Goal: Use online tool/utility: Utilize a website feature to perform a specific function

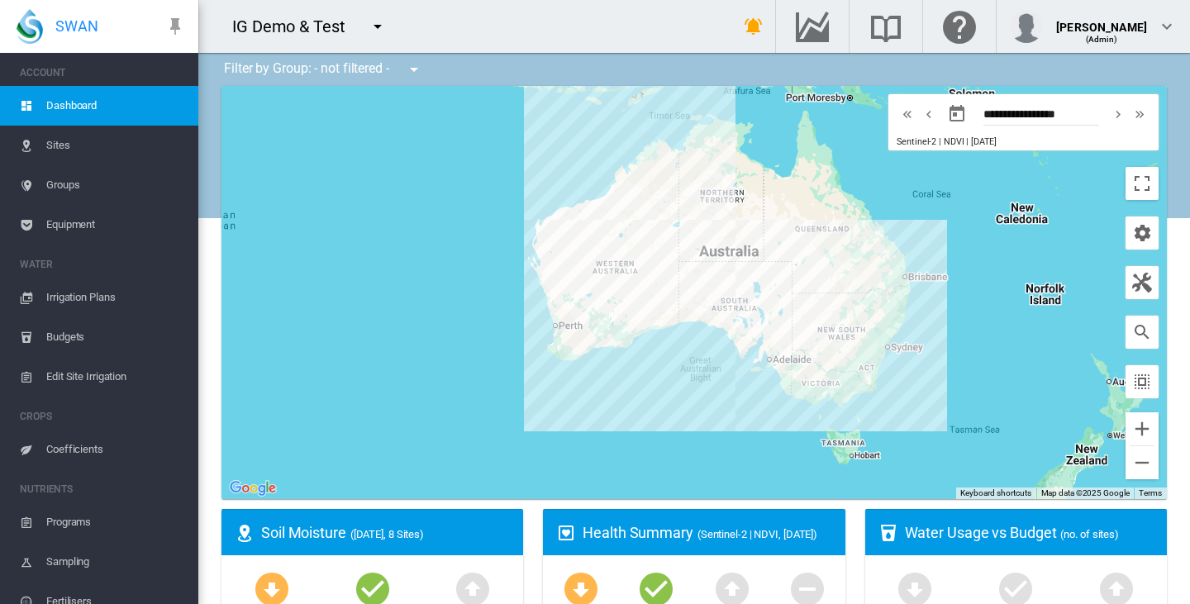
click at [378, 19] on md-icon "icon-menu-down" at bounding box center [378, 27] width 20 height 20
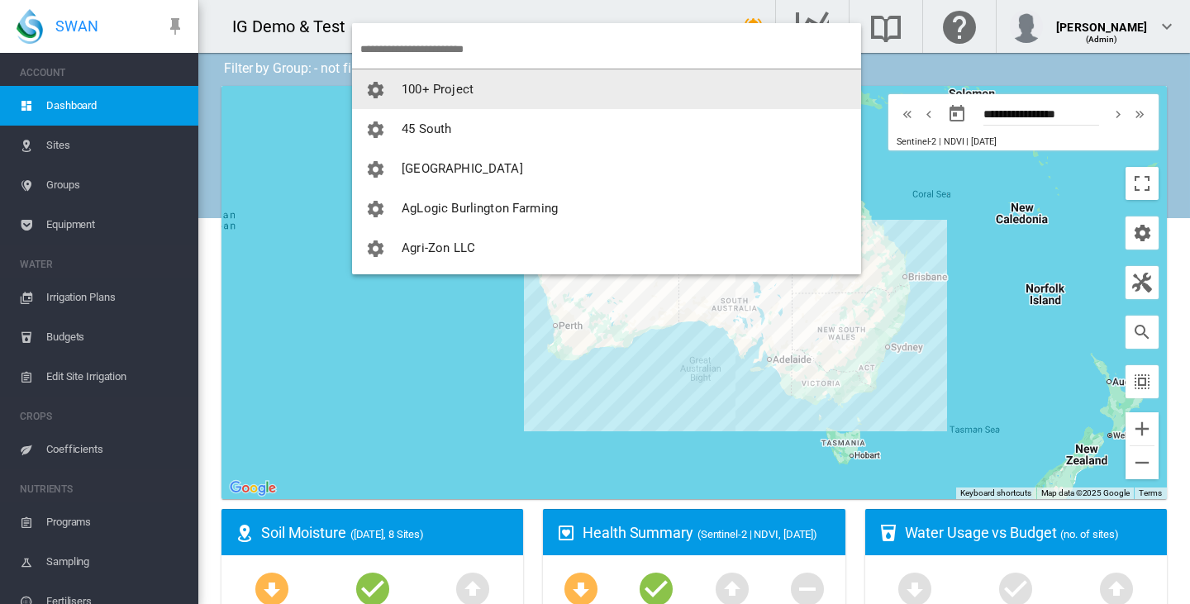
click at [450, 52] on input "search" at bounding box center [610, 49] width 501 height 39
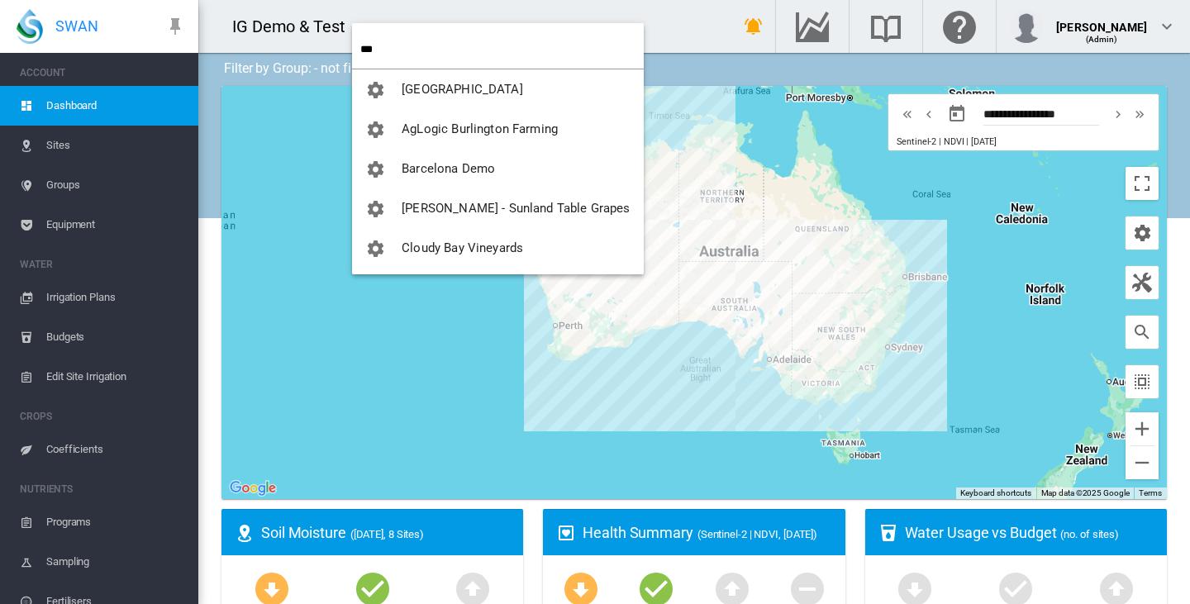
type input "***"
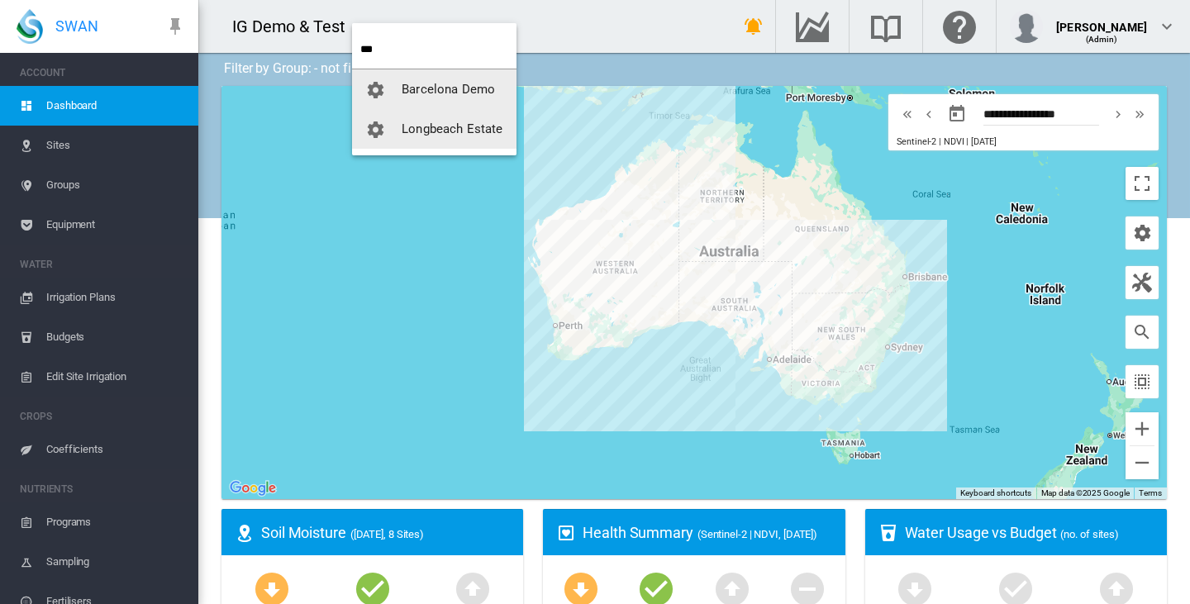
click at [436, 107] on button "Barcelona Demo" at bounding box center [434, 89] width 164 height 40
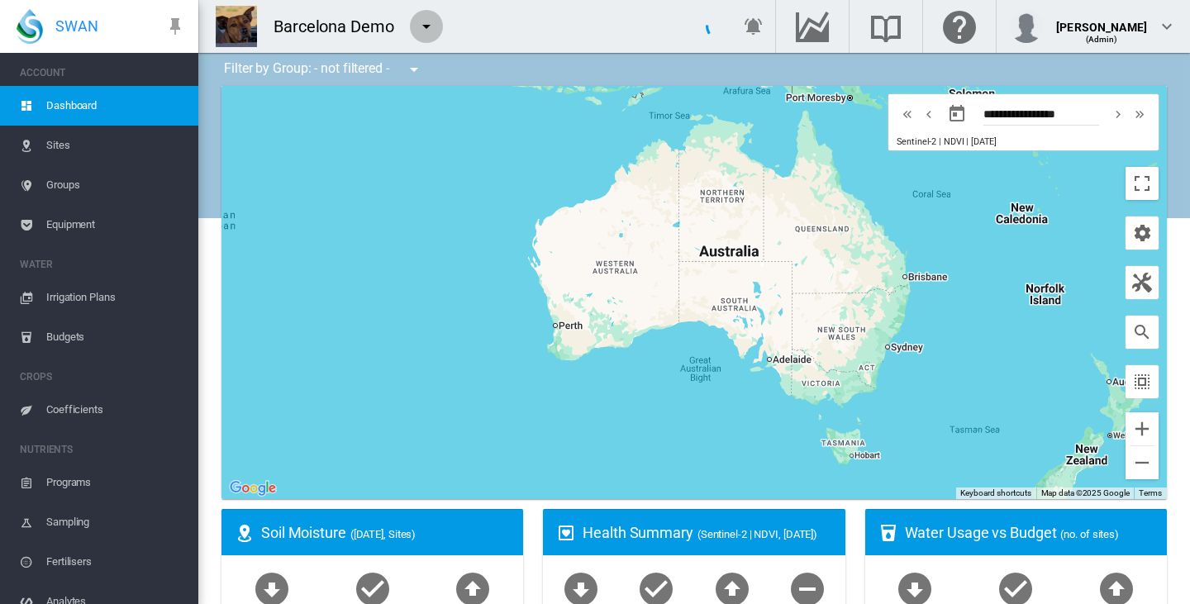
click at [432, 20] on md-icon "icon-menu-down" at bounding box center [426, 27] width 20 height 20
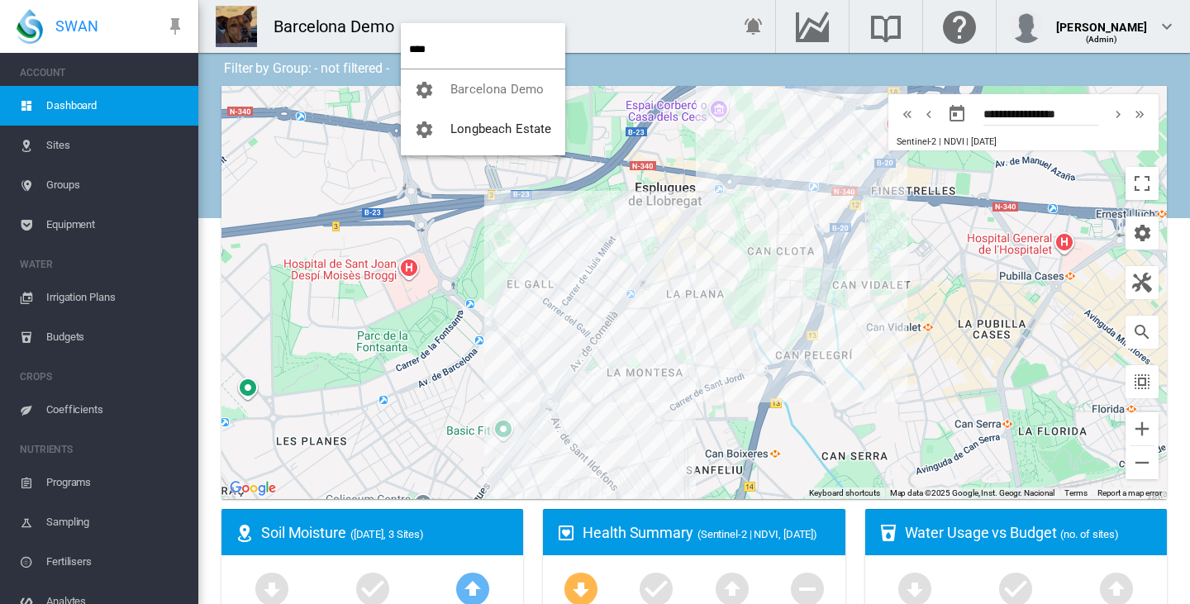
type input "****"
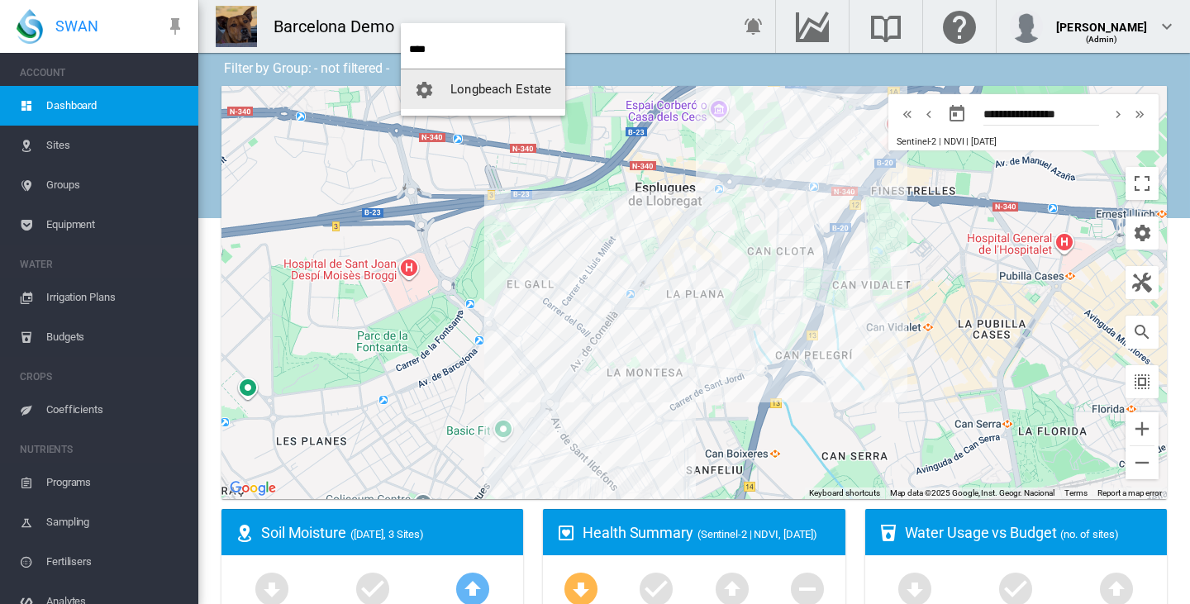
click at [482, 88] on span "Longbeach Estate" at bounding box center [500, 89] width 101 height 15
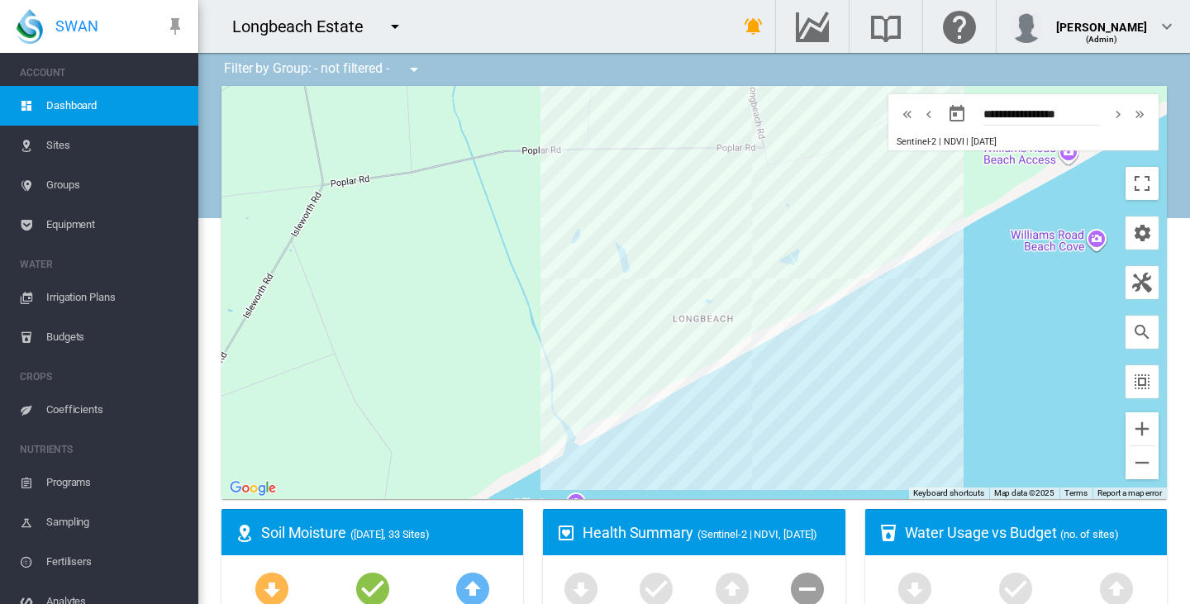
click at [77, 223] on span "Equipment" at bounding box center [115, 225] width 139 height 40
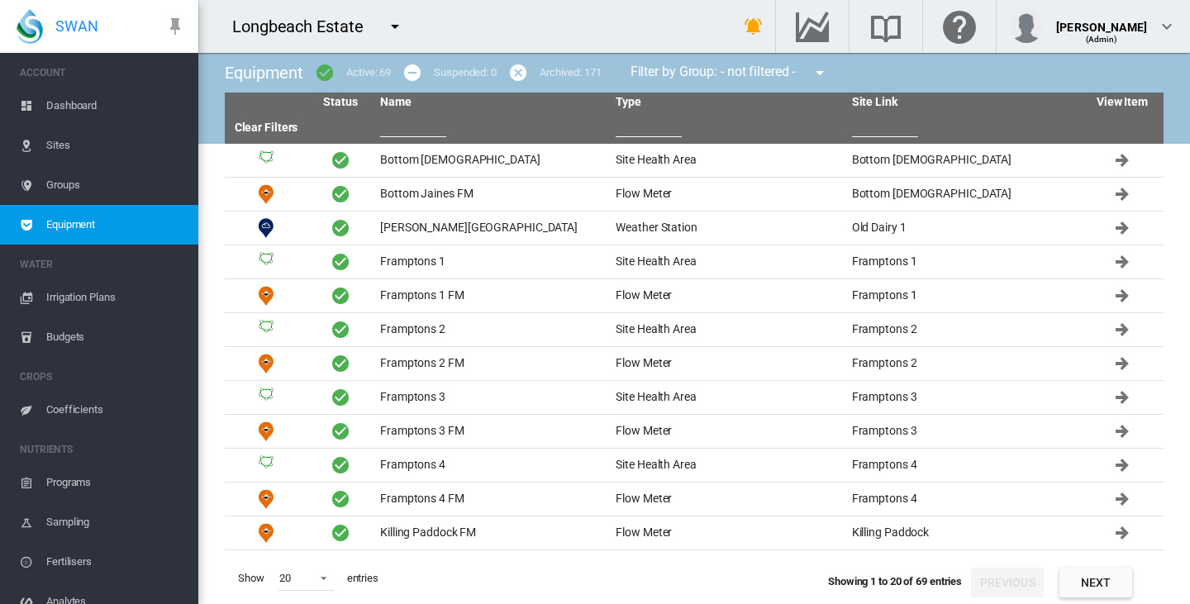
drag, startPoint x: 383, startPoint y: 127, endPoint x: 397, endPoint y: 121, distance: 15.2
click at [383, 120] on input "text" at bounding box center [413, 124] width 66 height 25
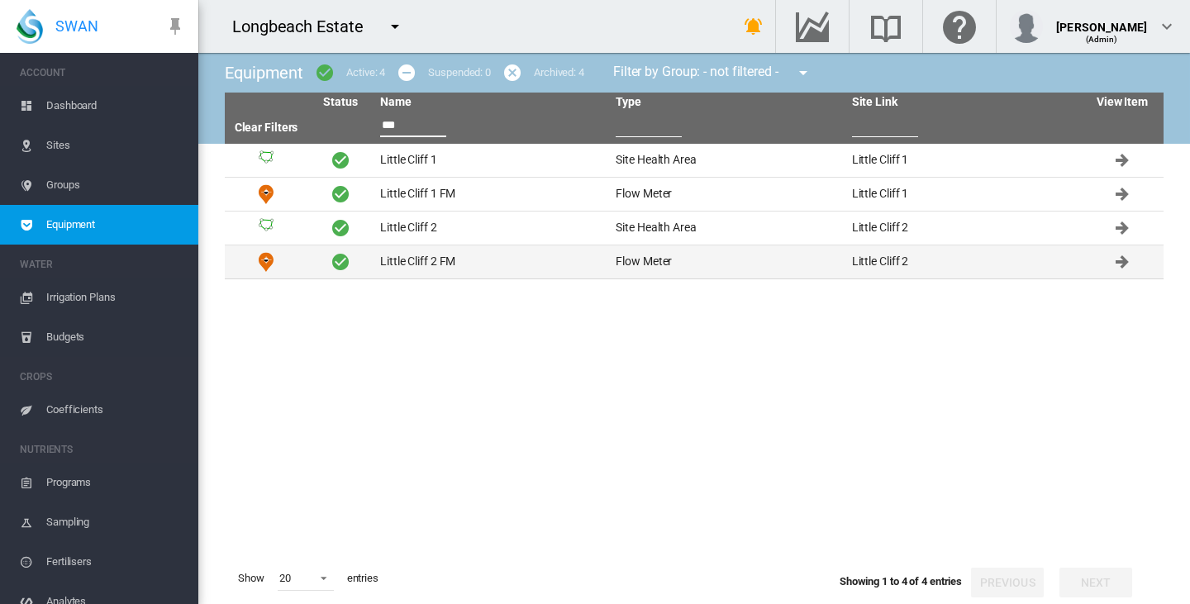
type input "***"
click at [411, 254] on td "Little Cliff 2 FM" at bounding box center [490, 261] width 235 height 33
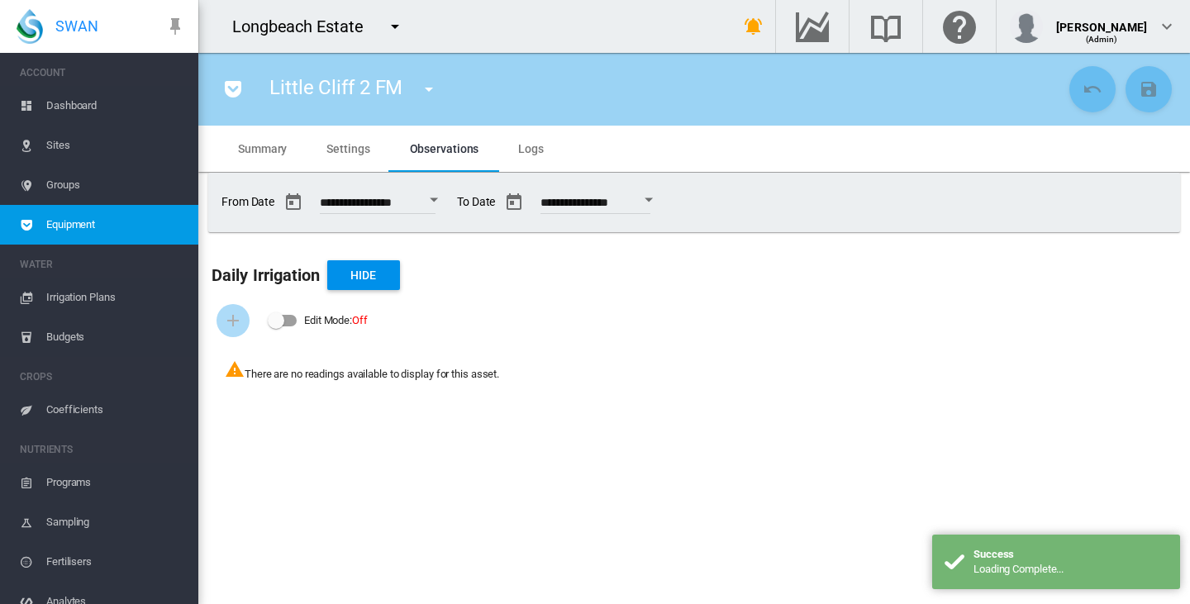
click at [364, 162] on md-tab-item "Settings" at bounding box center [348, 149] width 83 height 46
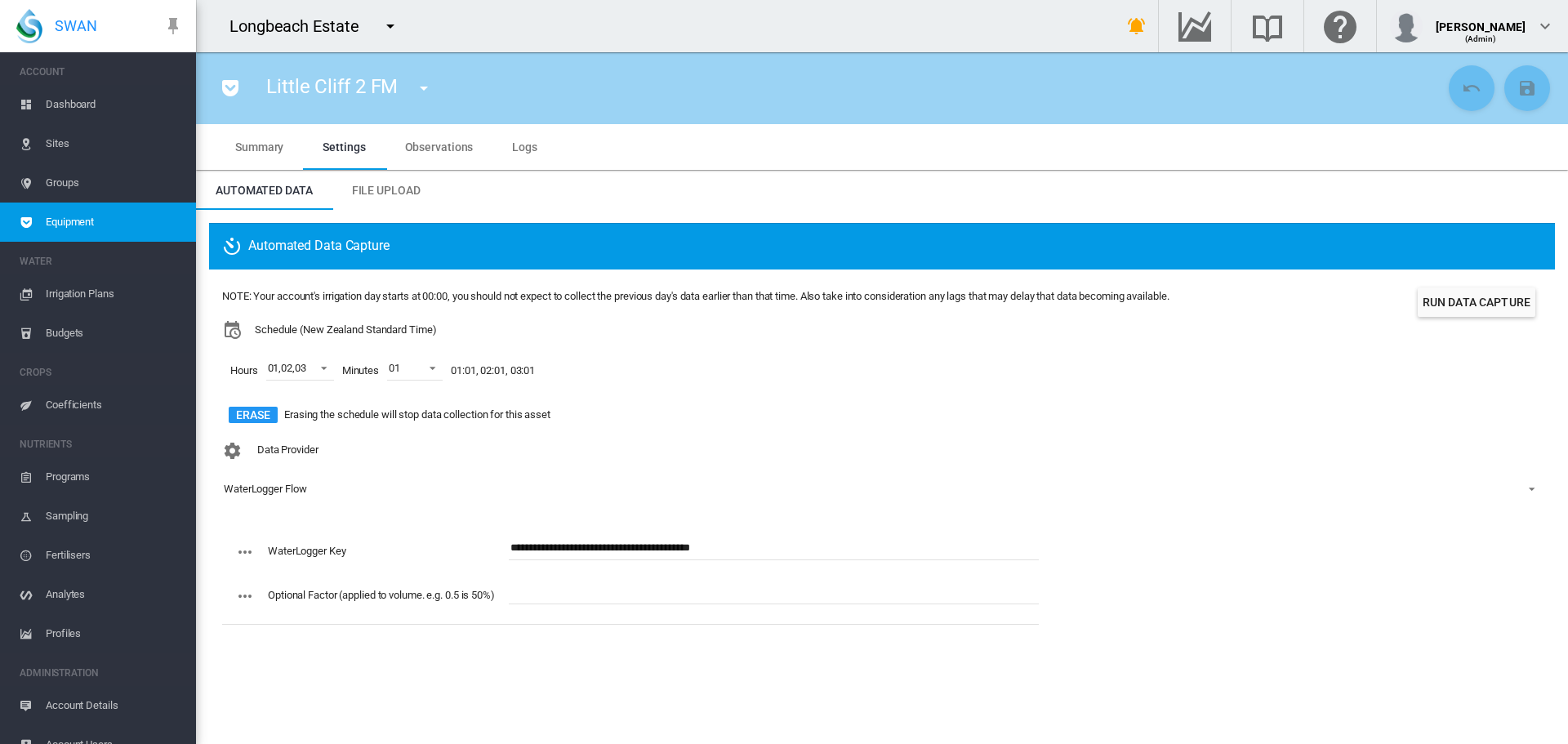
click at [401, 25] on button "button" at bounding box center [390, 26] width 33 height 33
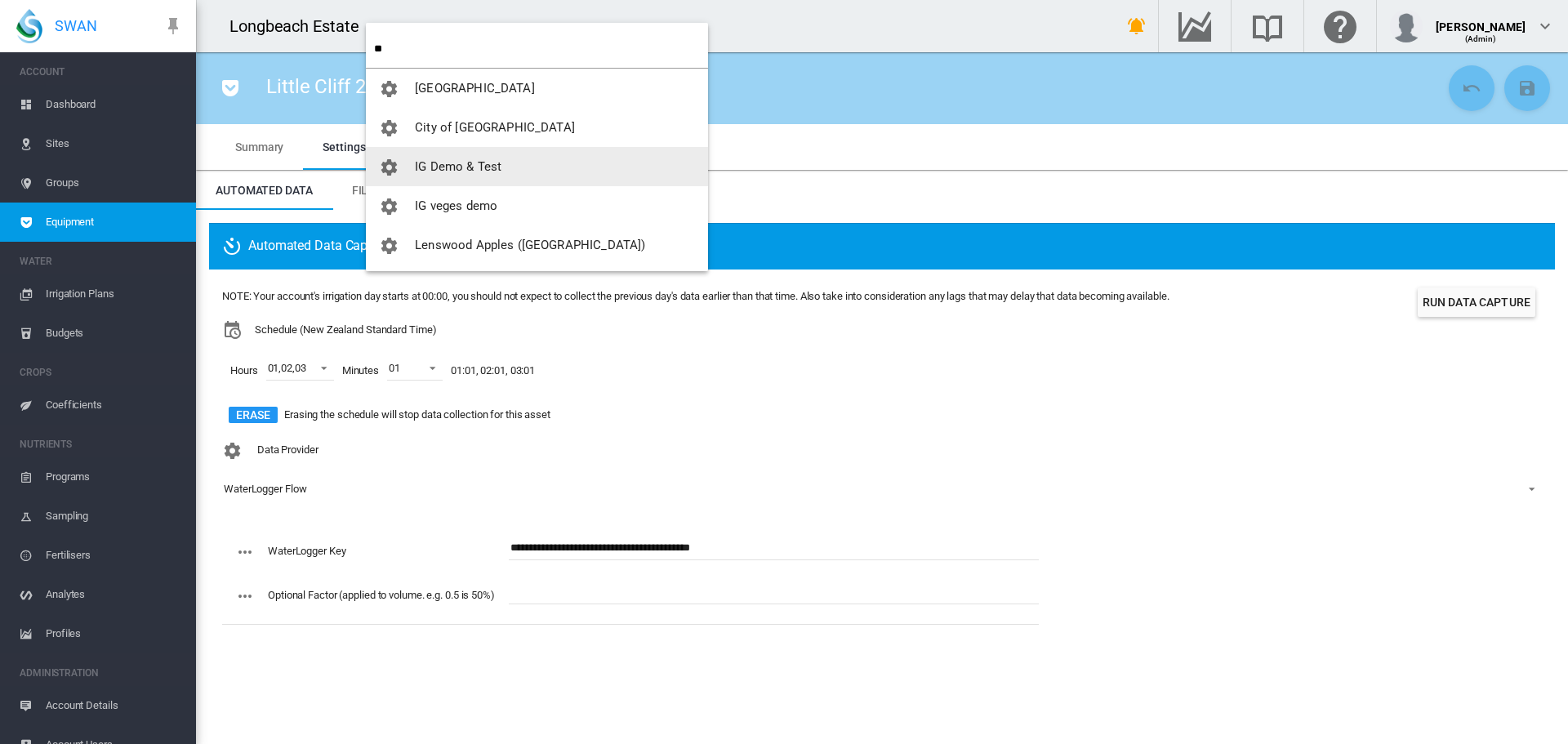
type input "**"
click at [473, 160] on span "IG Demo & Test" at bounding box center [459, 166] width 87 height 15
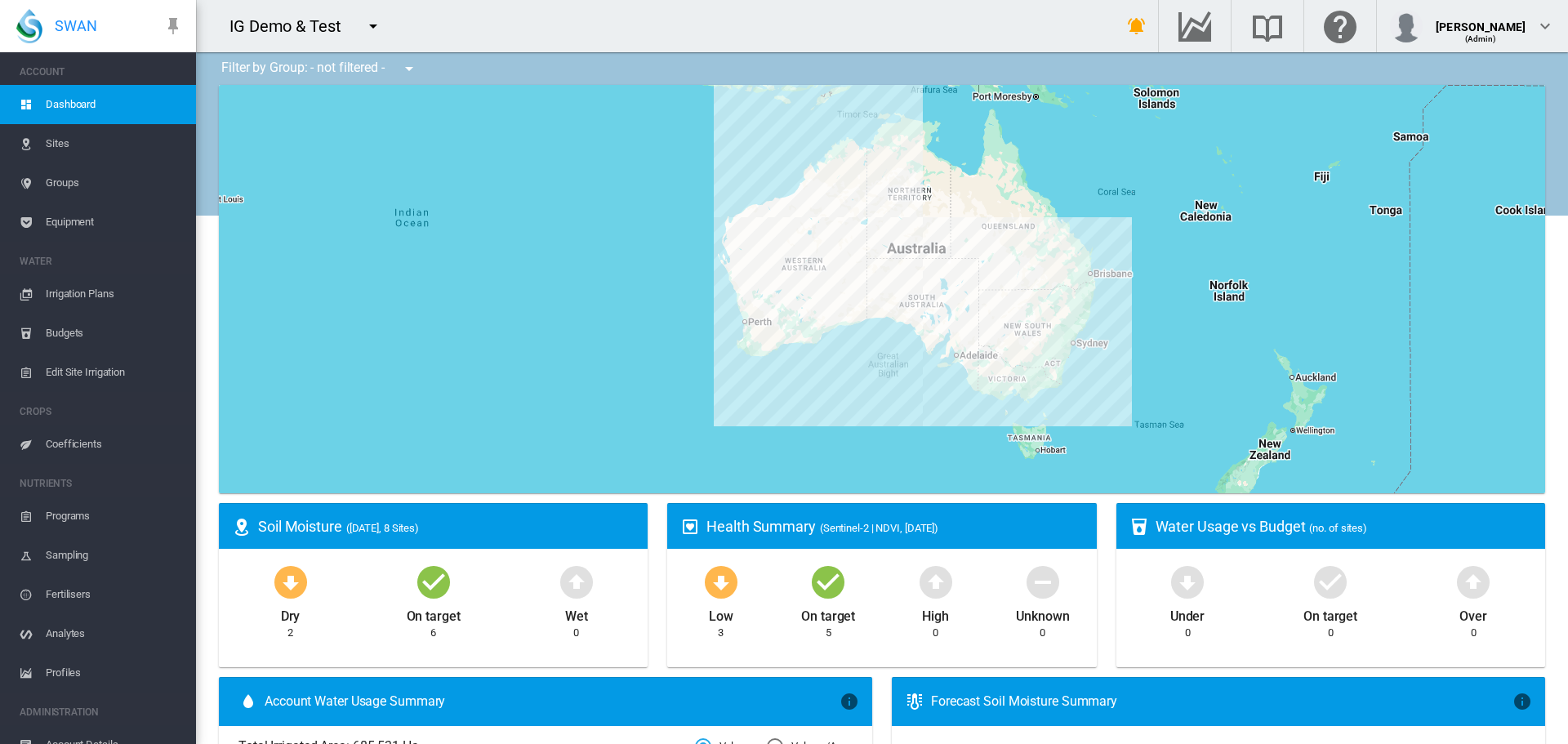
click at [58, 220] on span "Equipment" at bounding box center [114, 222] width 137 height 40
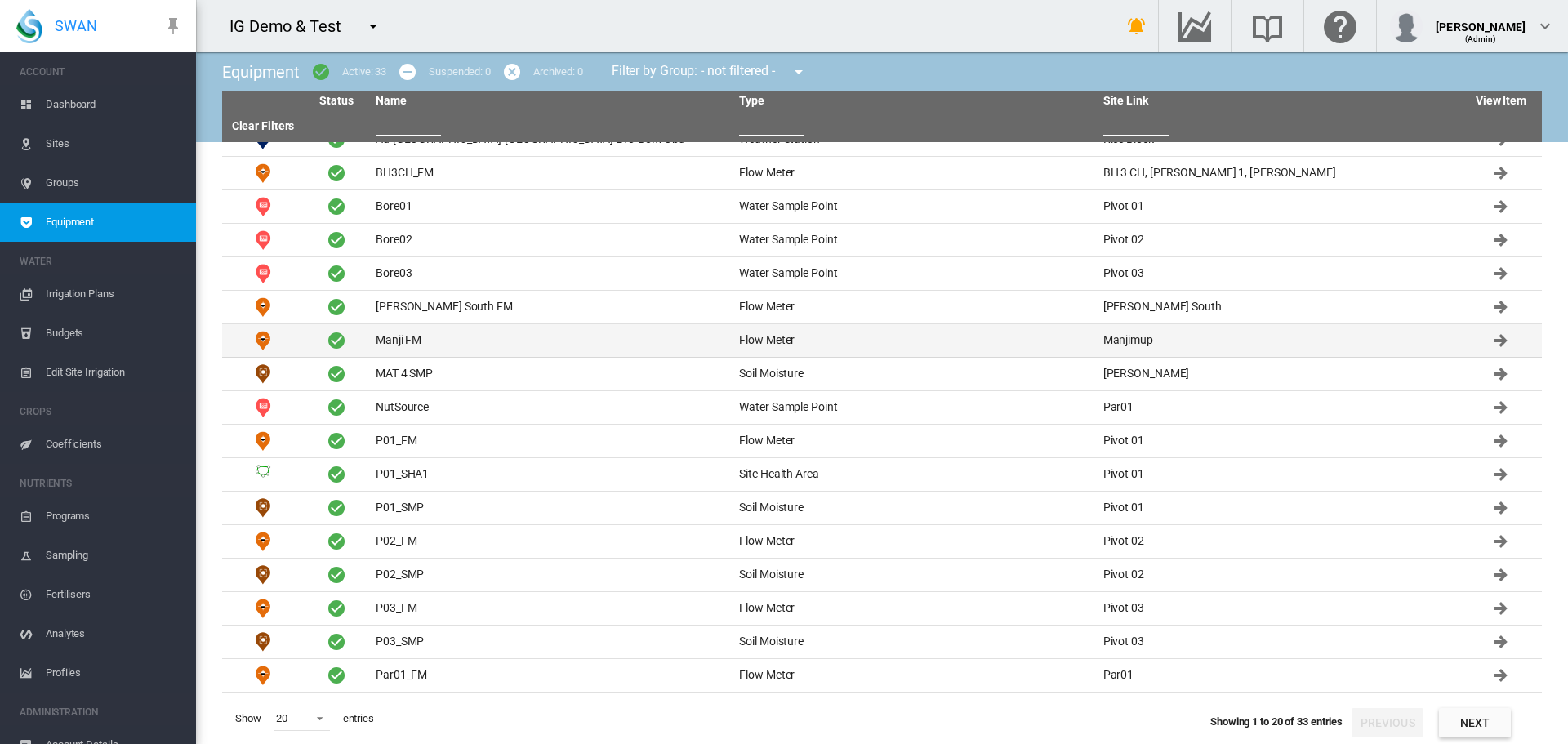
scroll to position [119, 0]
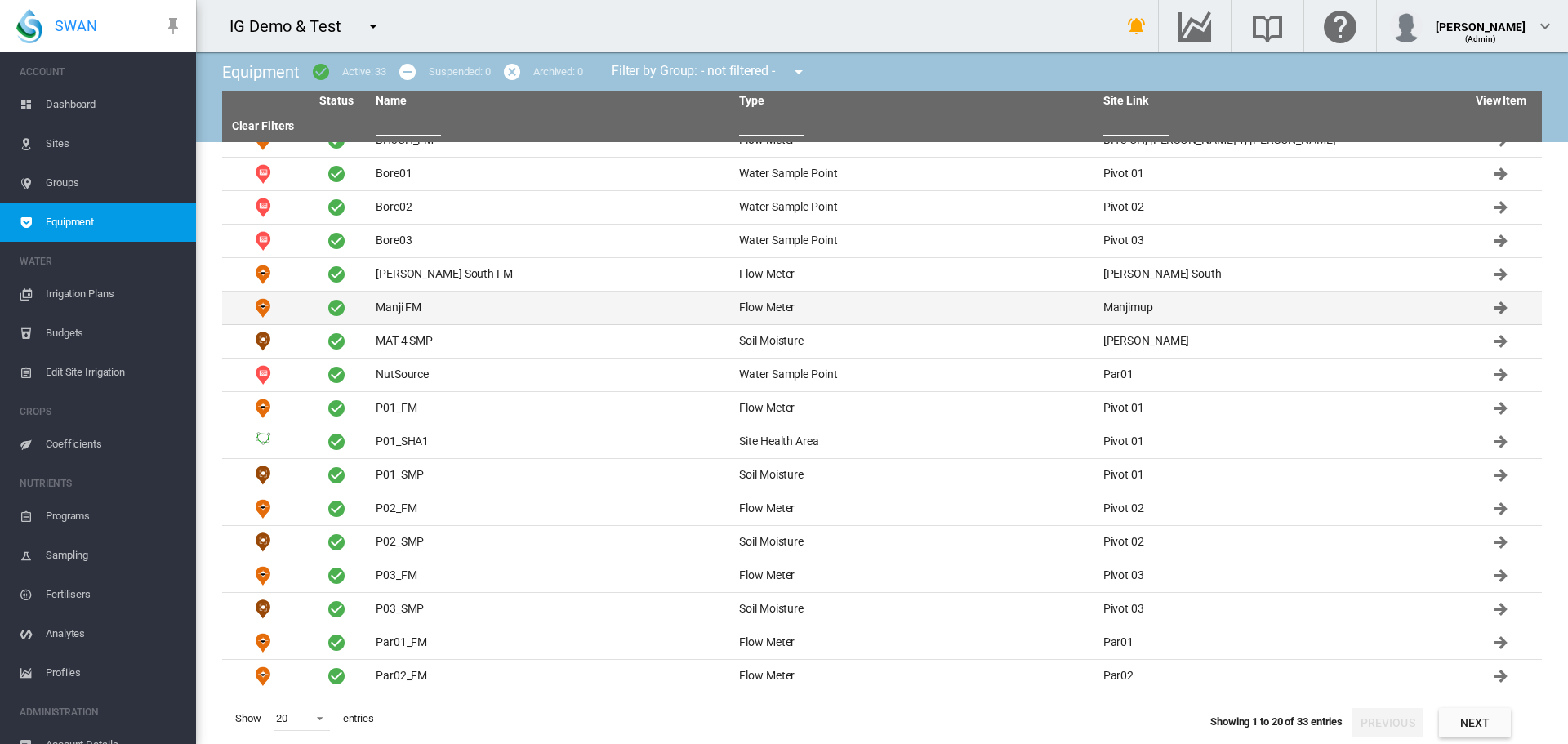
click at [386, 307] on td "Manji FM" at bounding box center [551, 307] width 364 height 33
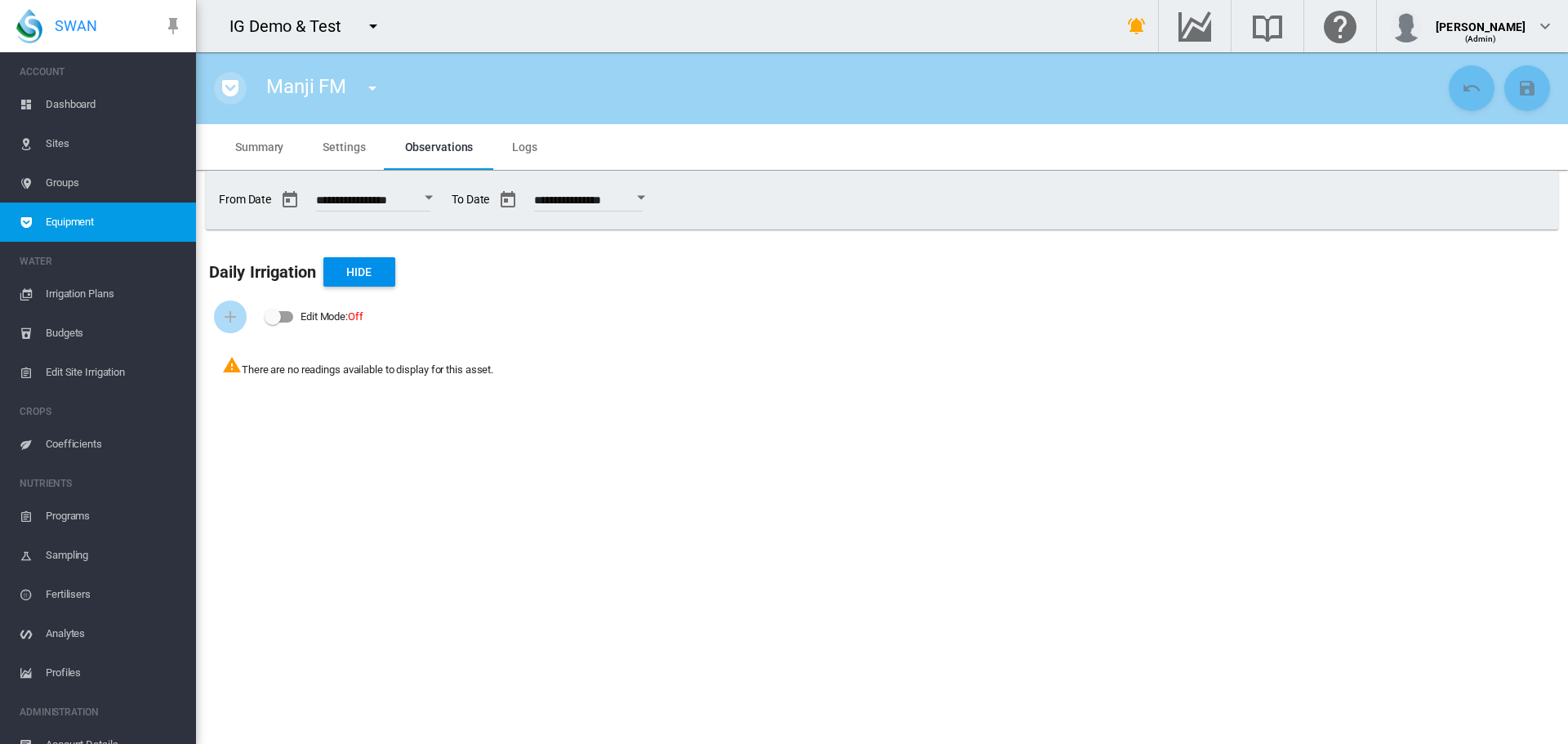
click at [236, 85] on md-icon "icon-pocket" at bounding box center [230, 88] width 20 height 20
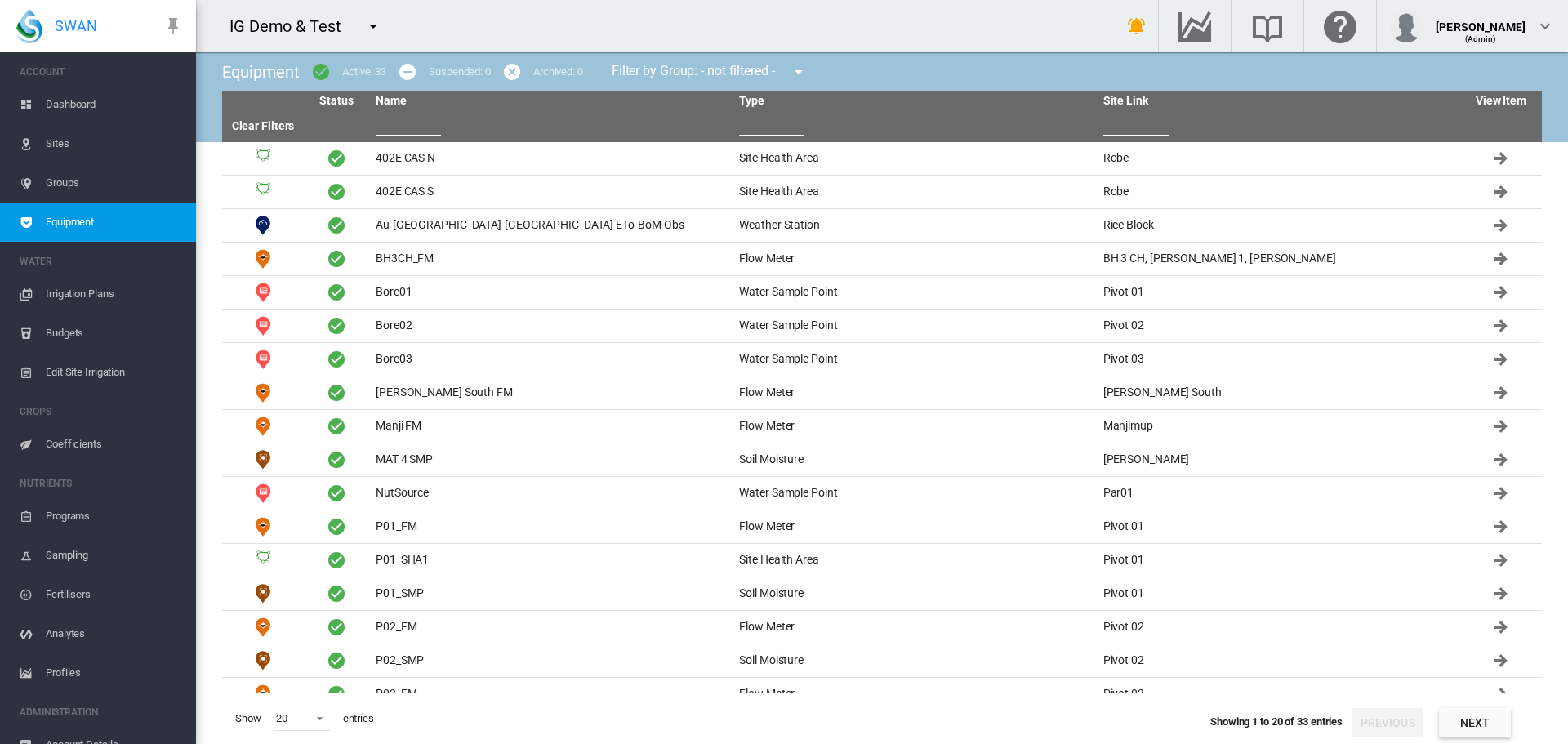
click at [400, 120] on input "text" at bounding box center [408, 123] width 65 height 25
click at [50, 134] on span "Sites" at bounding box center [114, 144] width 137 height 40
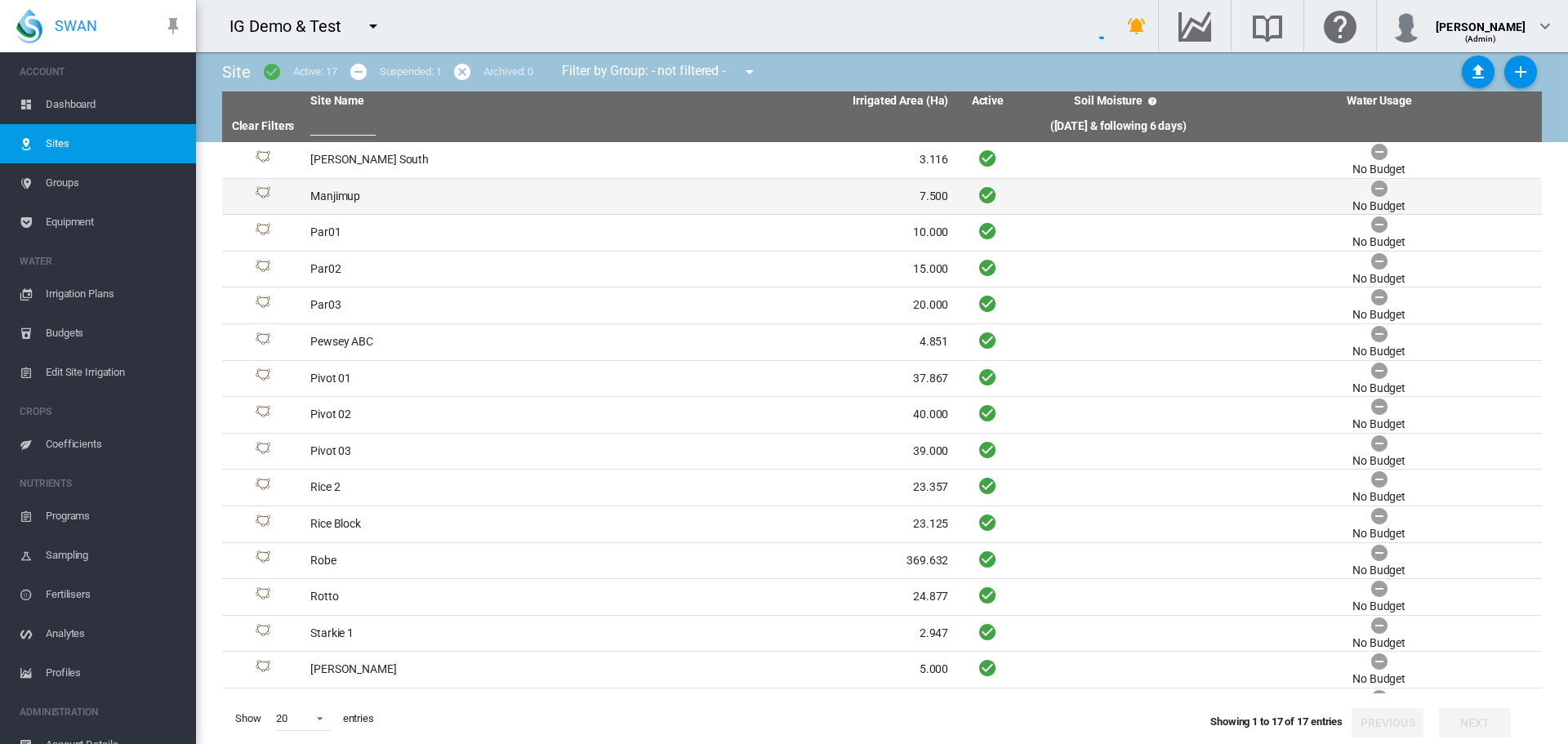
click at [322, 202] on td "Manjimup" at bounding box center [467, 197] width 326 height 36
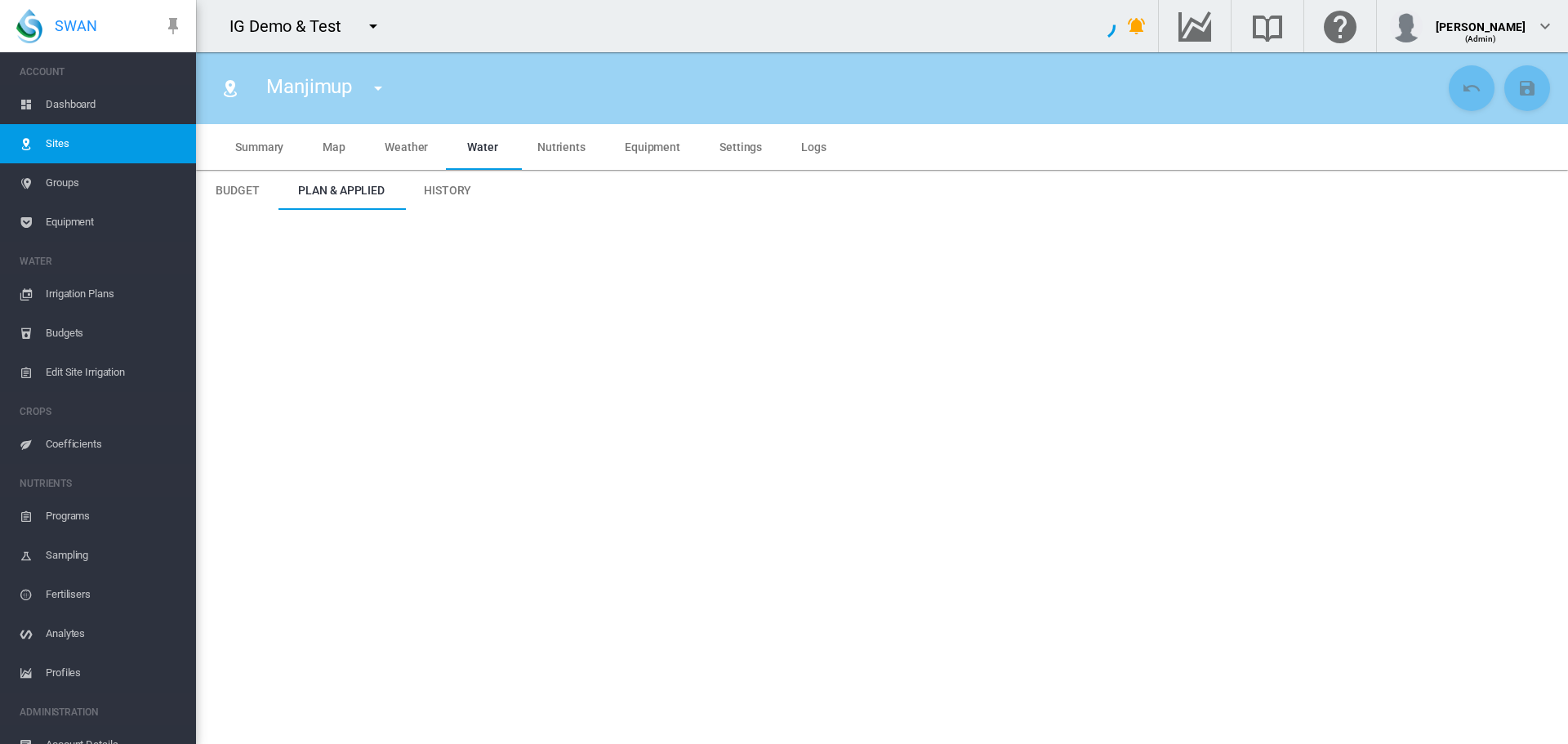
type input "*****"
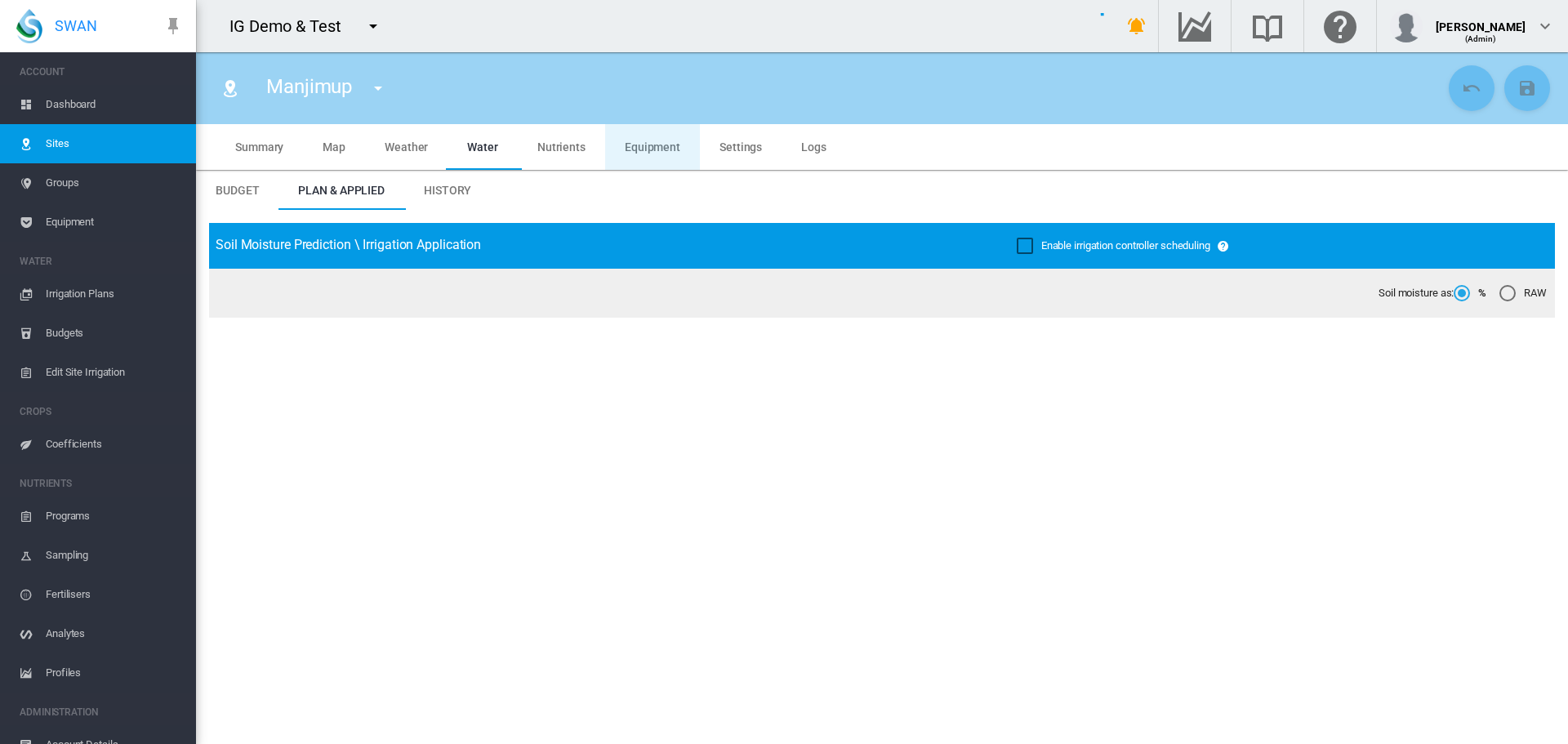
click at [663, 140] on span "Equipment" at bounding box center [653, 146] width 55 height 13
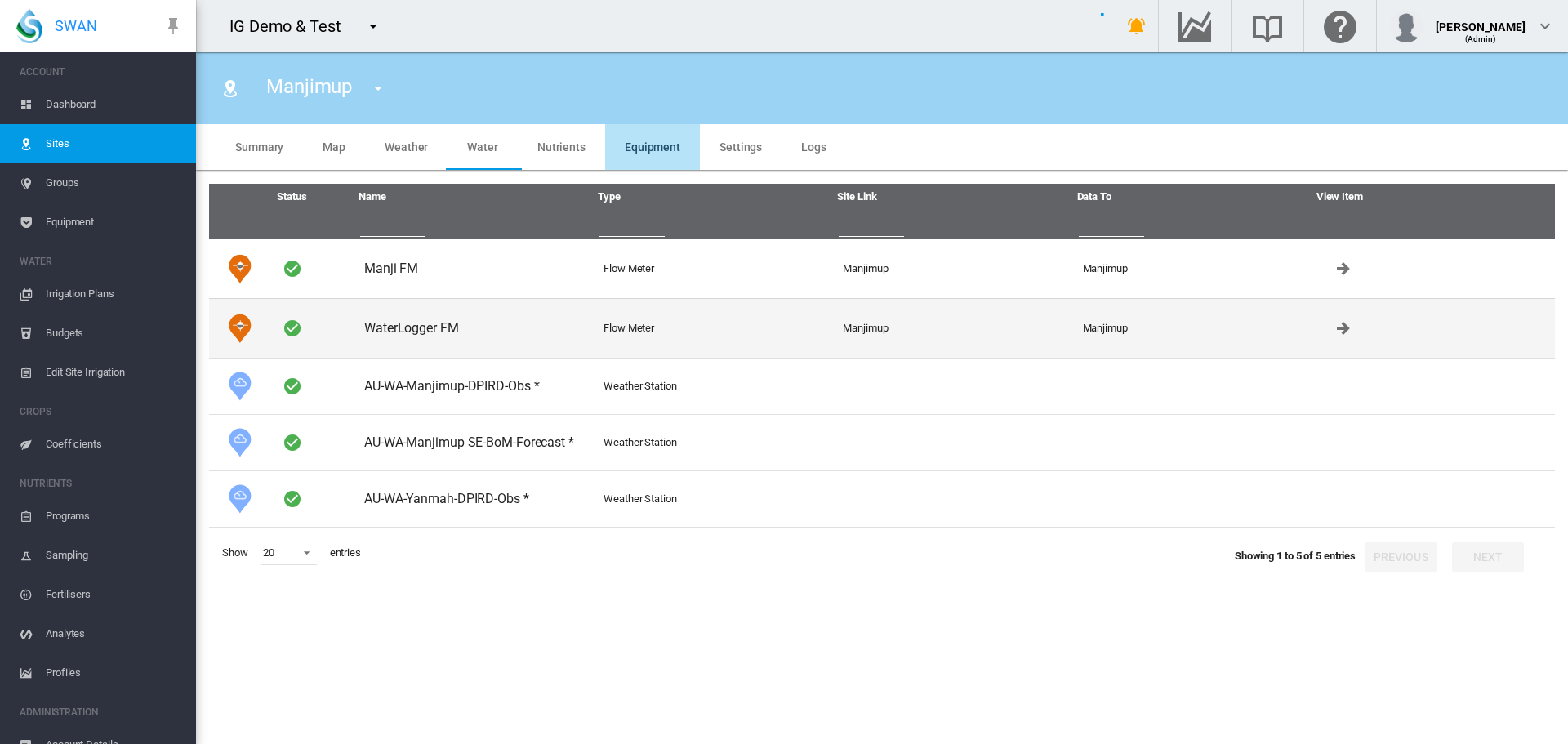
click at [397, 334] on td "WaterLogger FM" at bounding box center [478, 328] width 239 height 59
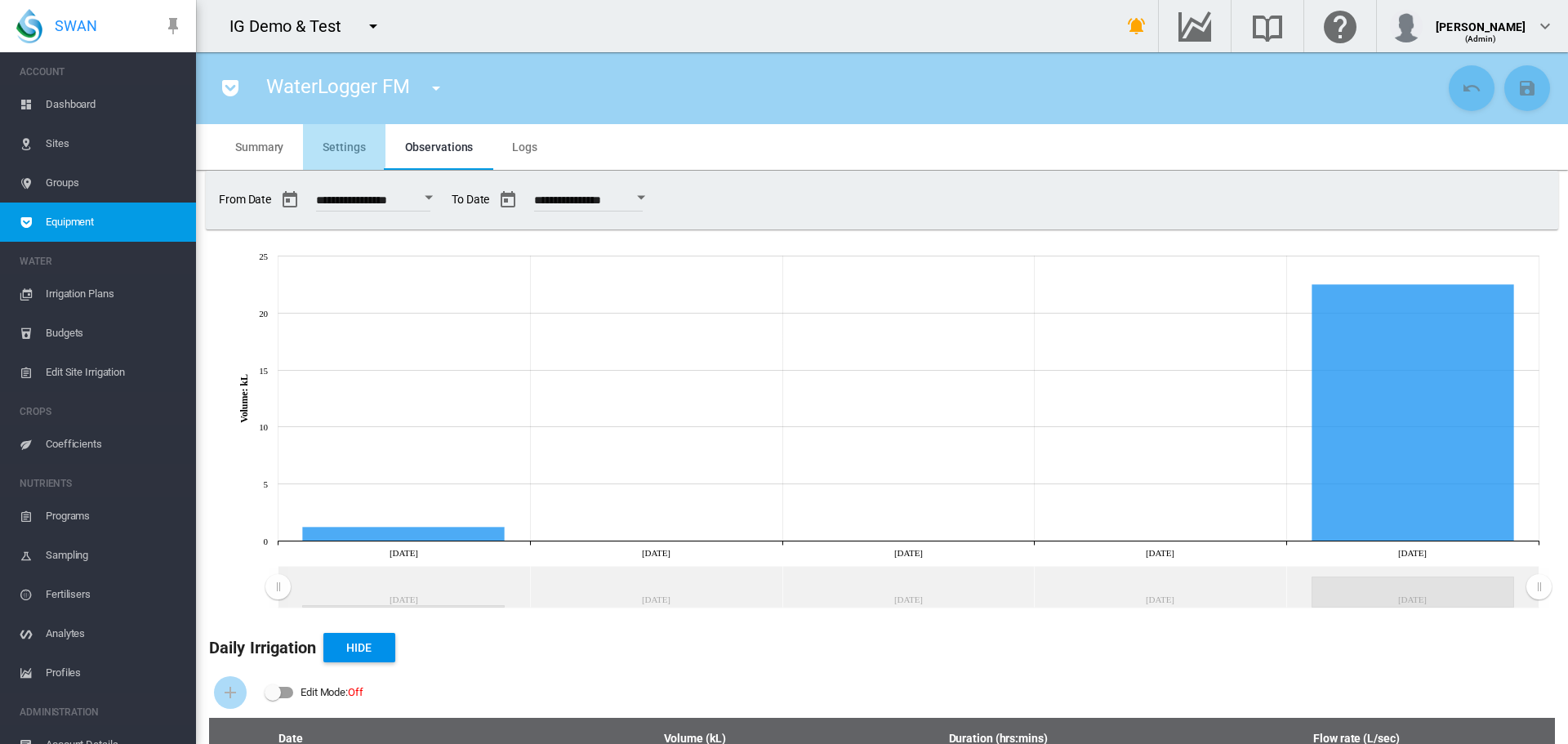
click at [331, 145] on span "Settings" at bounding box center [343, 146] width 43 height 13
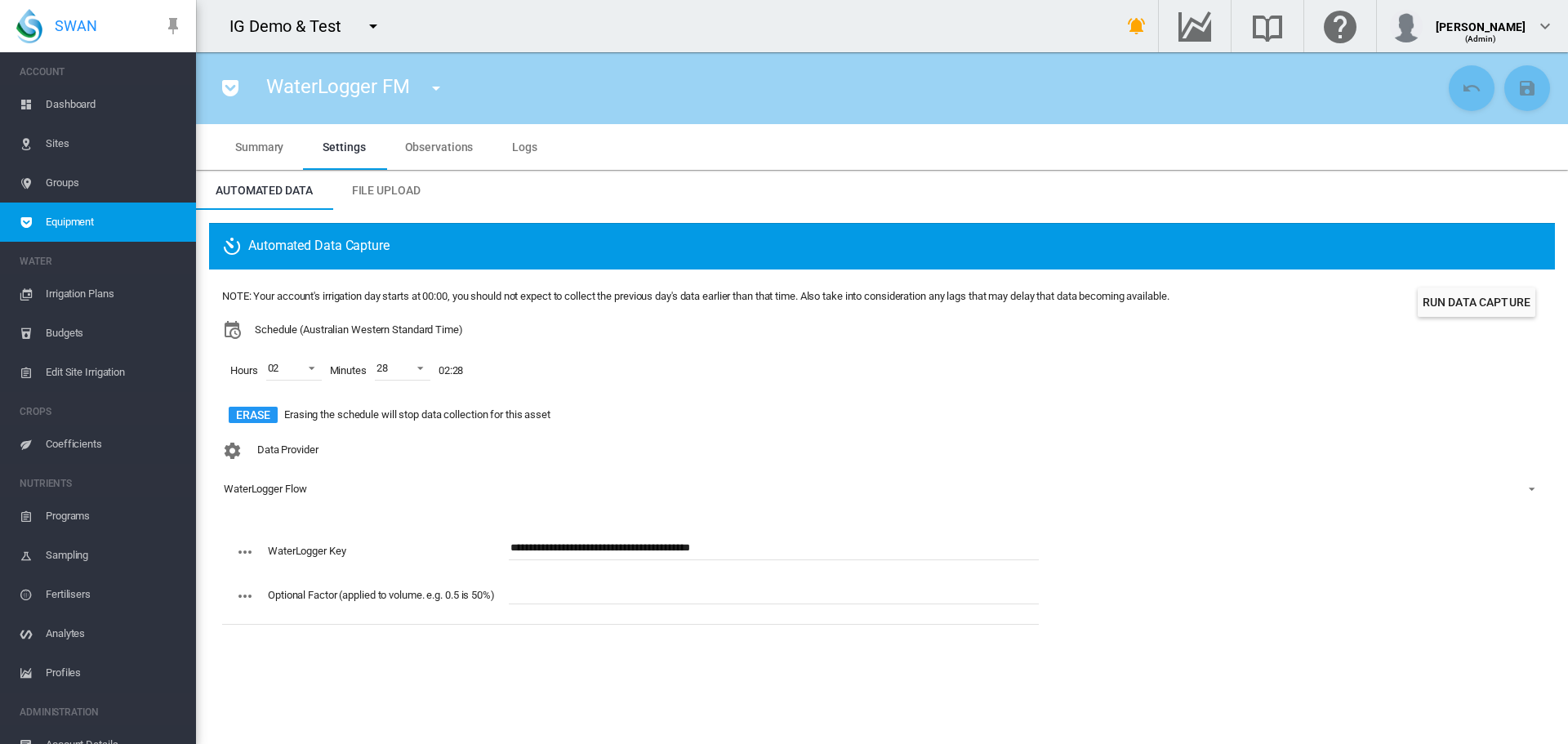
click at [1176, 307] on button "Run Data Capture" at bounding box center [1476, 302] width 118 height 30
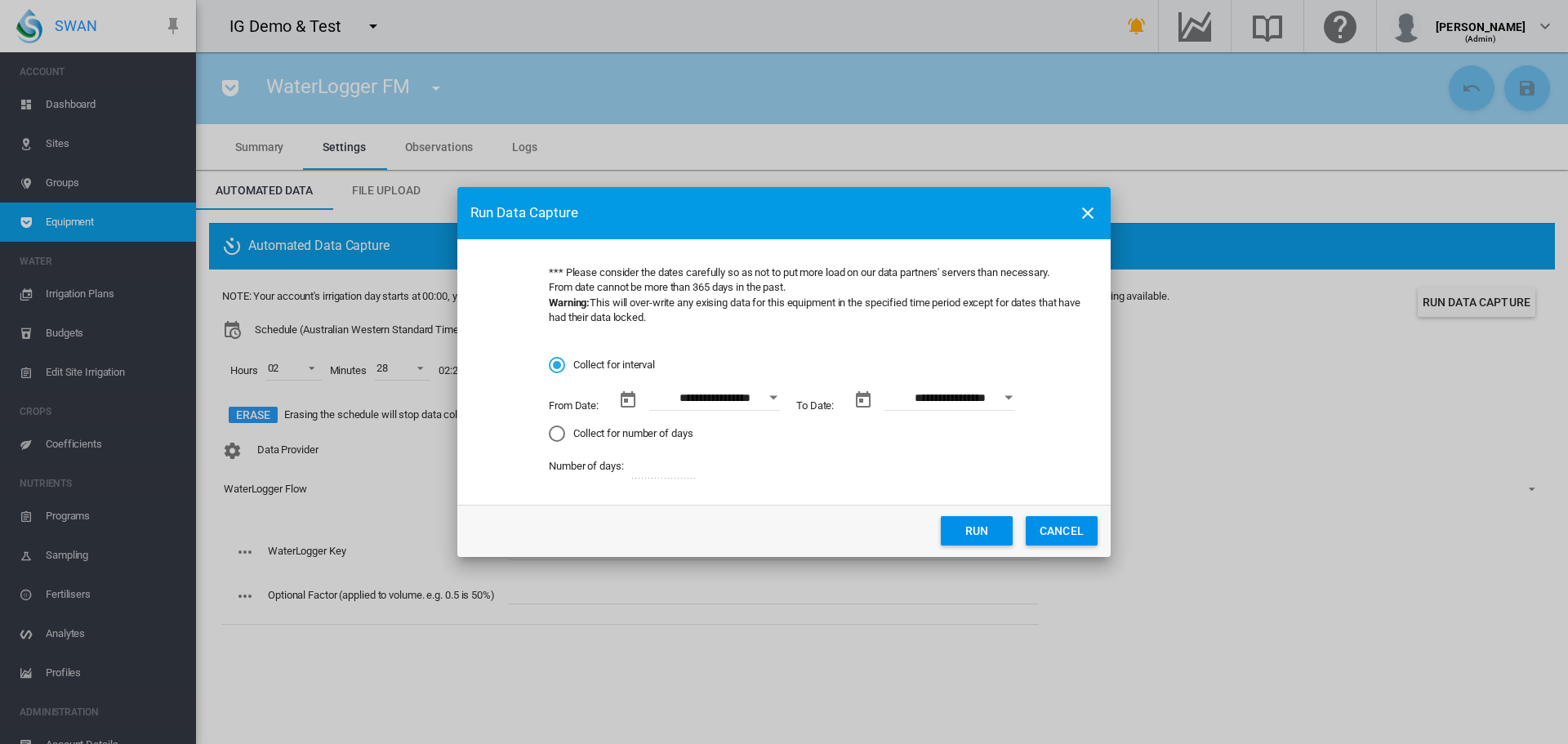
click at [768, 391] on button "Open calendar" at bounding box center [774, 397] width 30 height 30
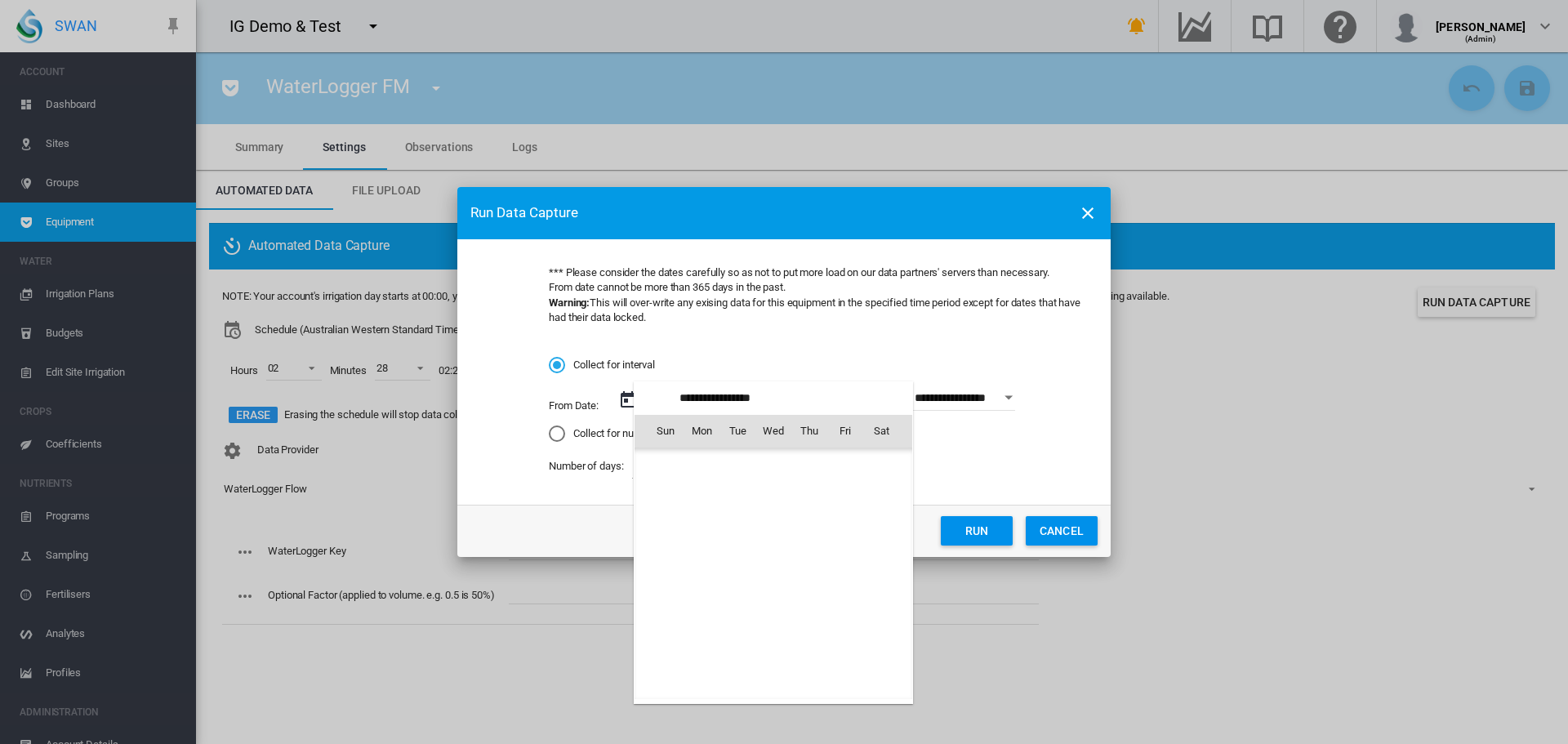
scroll to position [378122, 0]
click at [736, 596] on span "23" at bounding box center [738, 610] width 33 height 33
type input "**********"
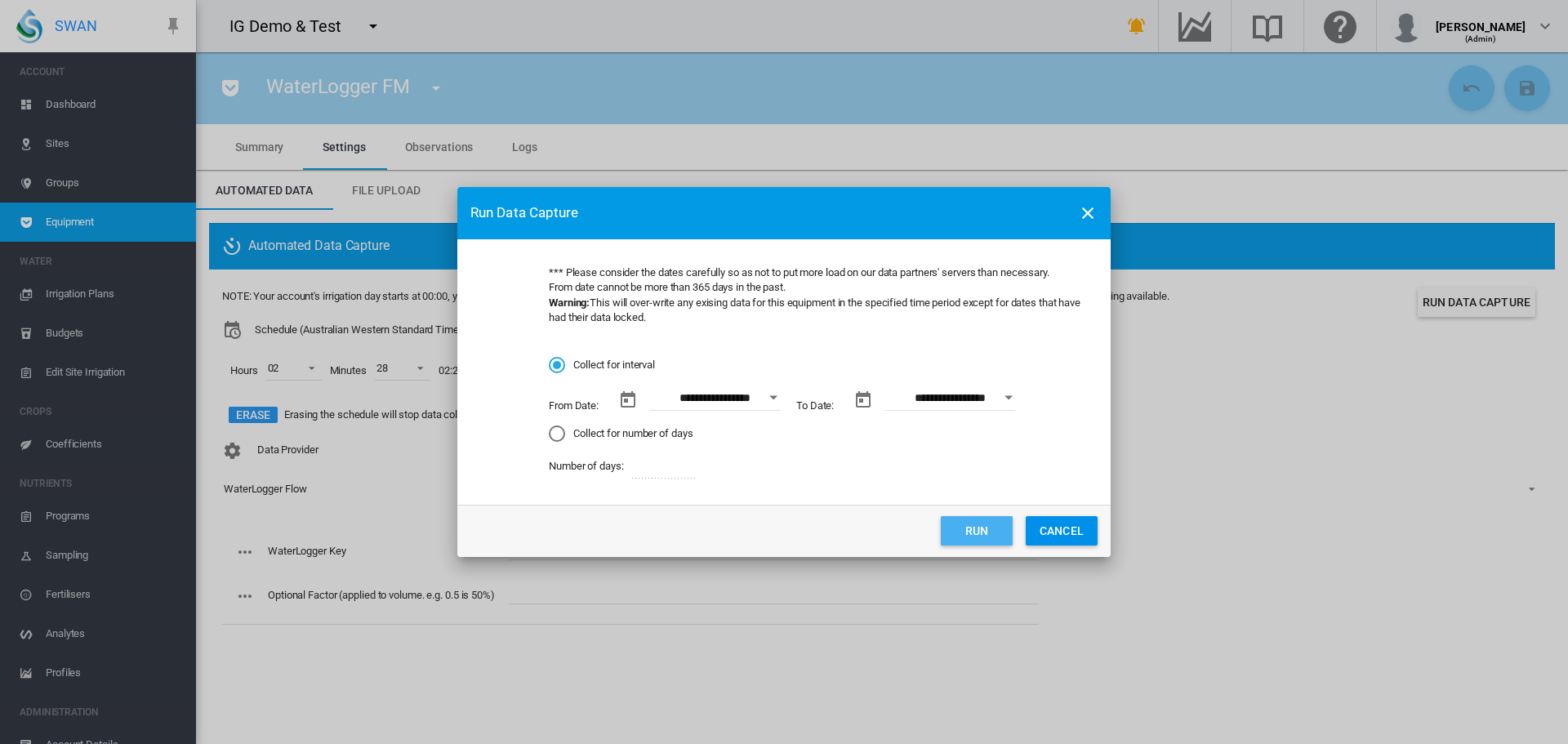
click at [982, 532] on button "Run" at bounding box center [977, 531] width 72 height 30
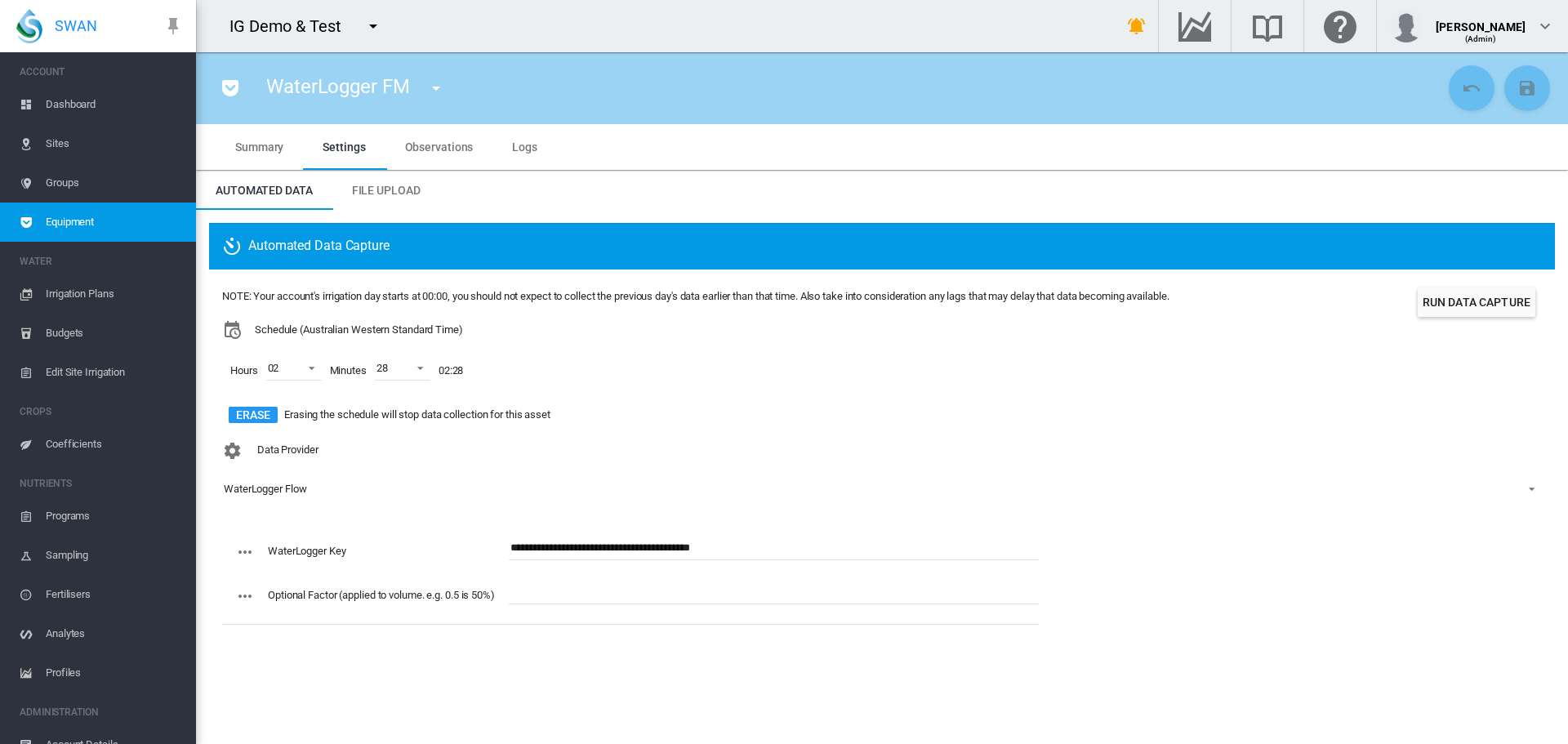
click at [217, 88] on button "button" at bounding box center [229, 88] width 33 height 33
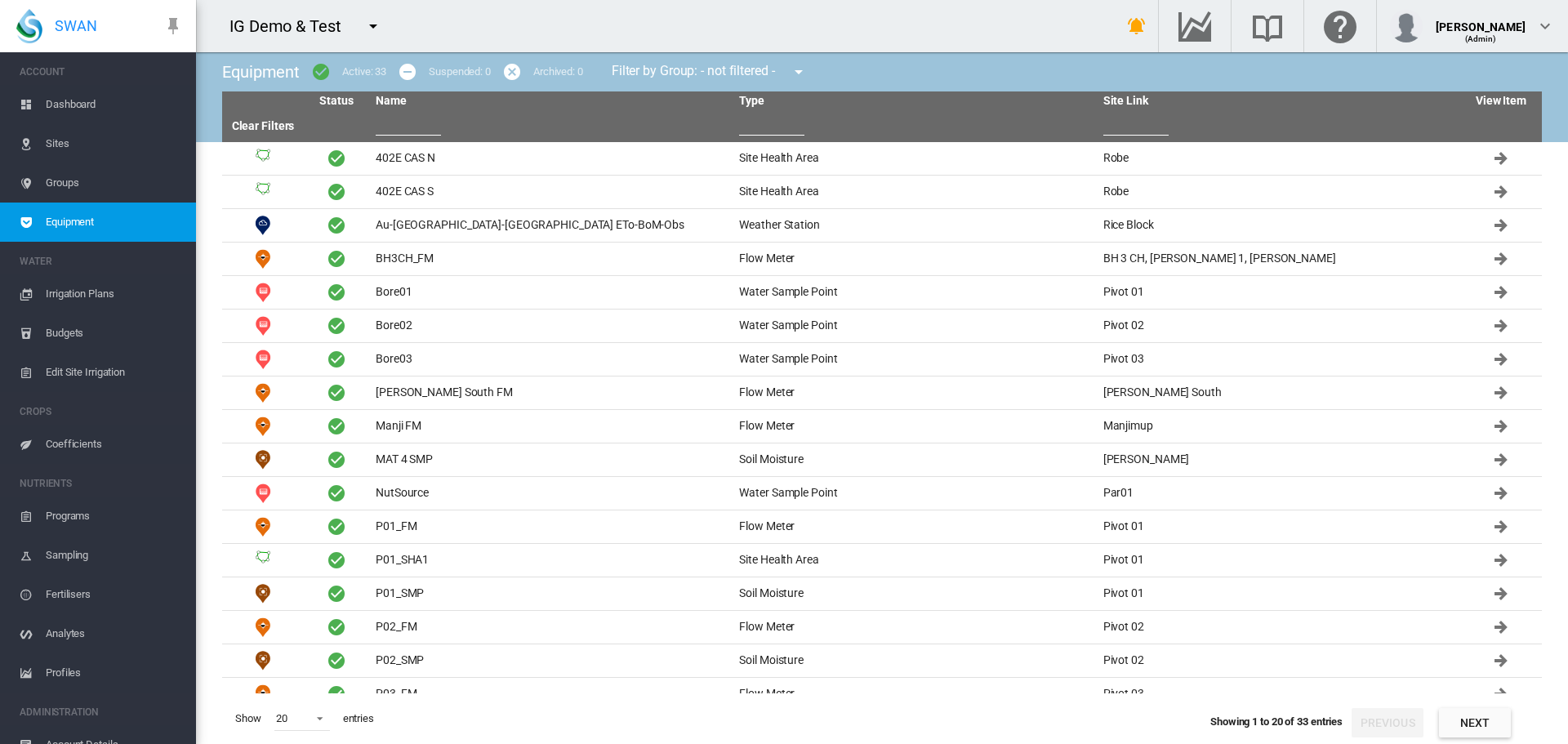
click at [408, 124] on input "text" at bounding box center [408, 123] width 65 height 25
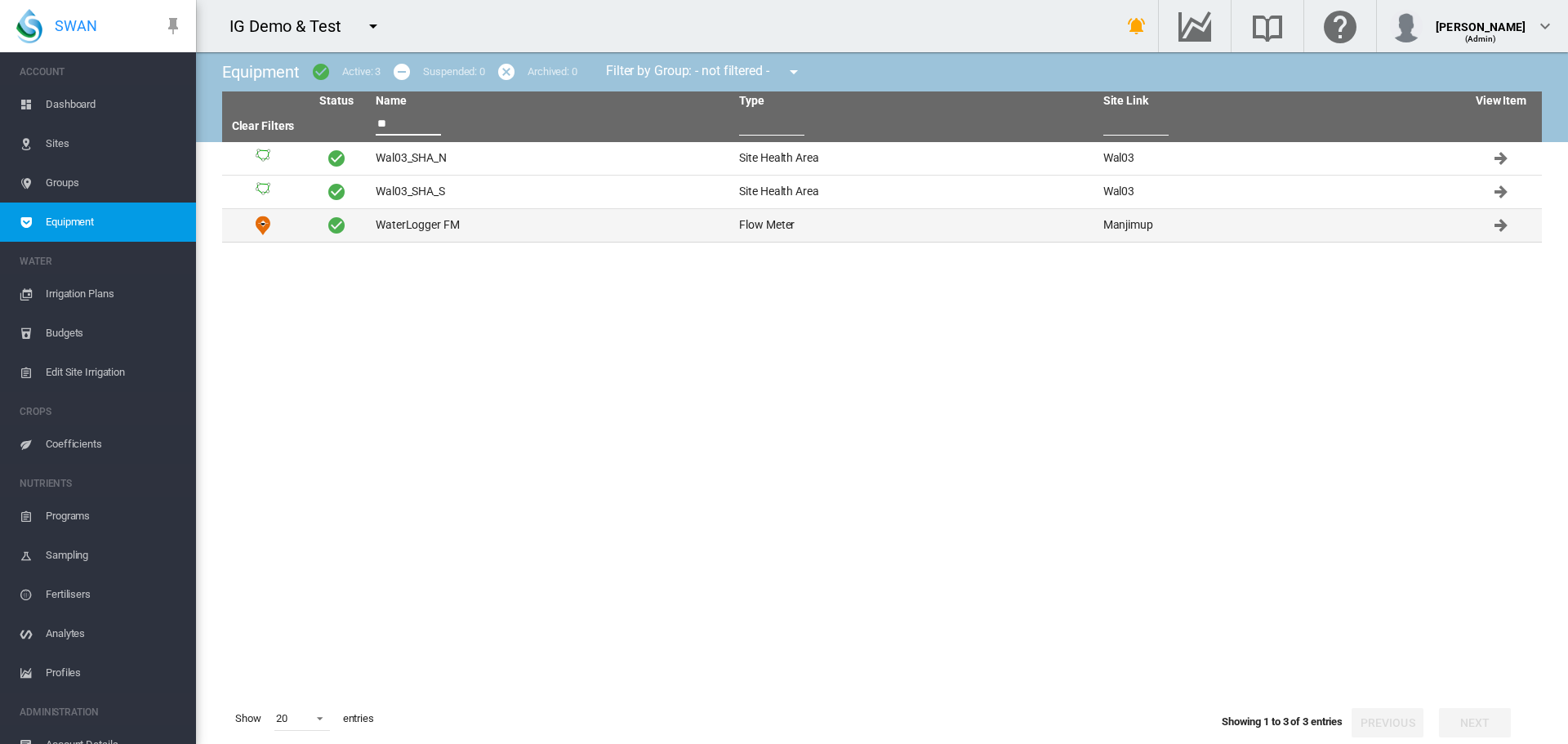
type input "**"
click at [415, 223] on td "WaterLogger FM" at bounding box center [551, 224] width 364 height 33
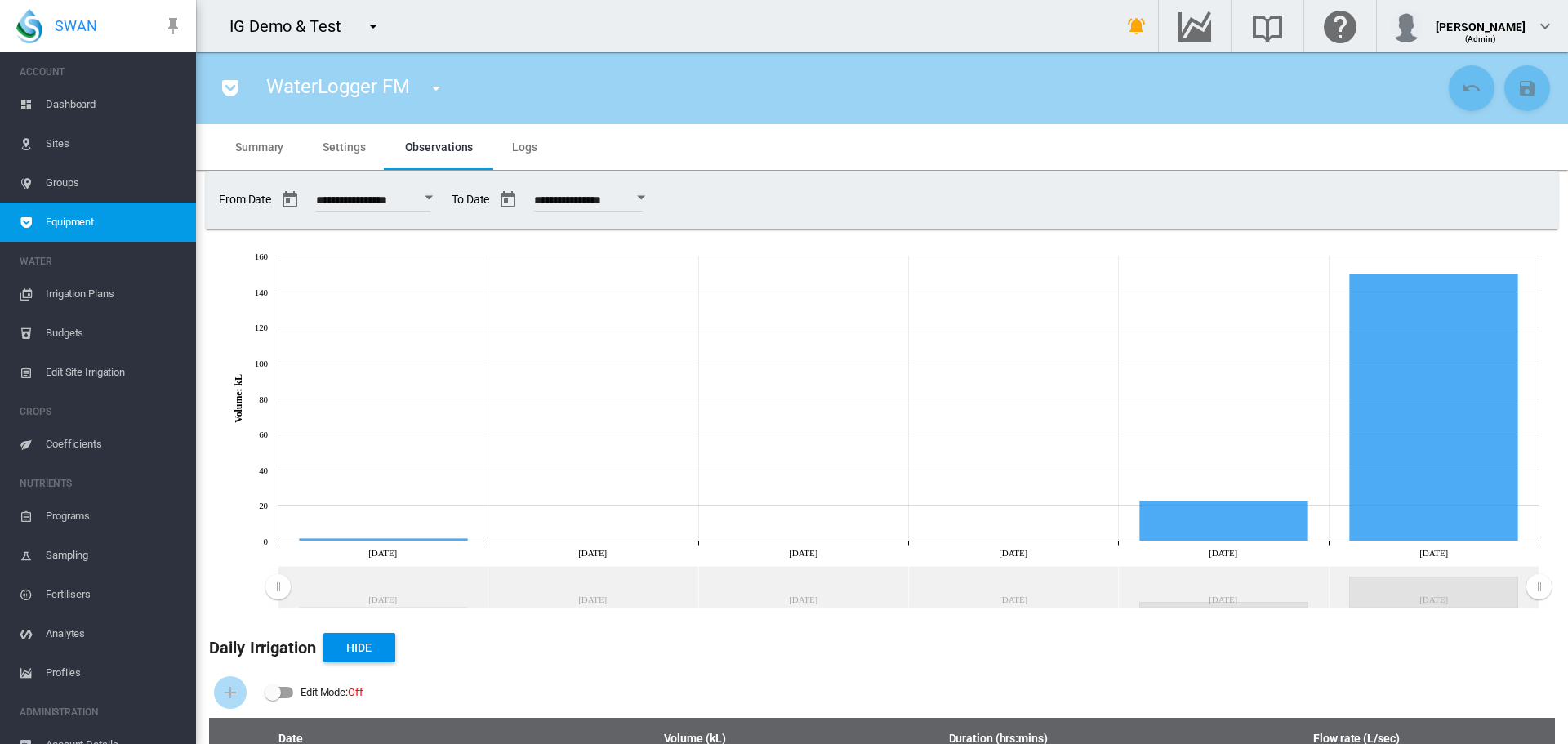
click at [341, 141] on span "Settings" at bounding box center [343, 146] width 43 height 13
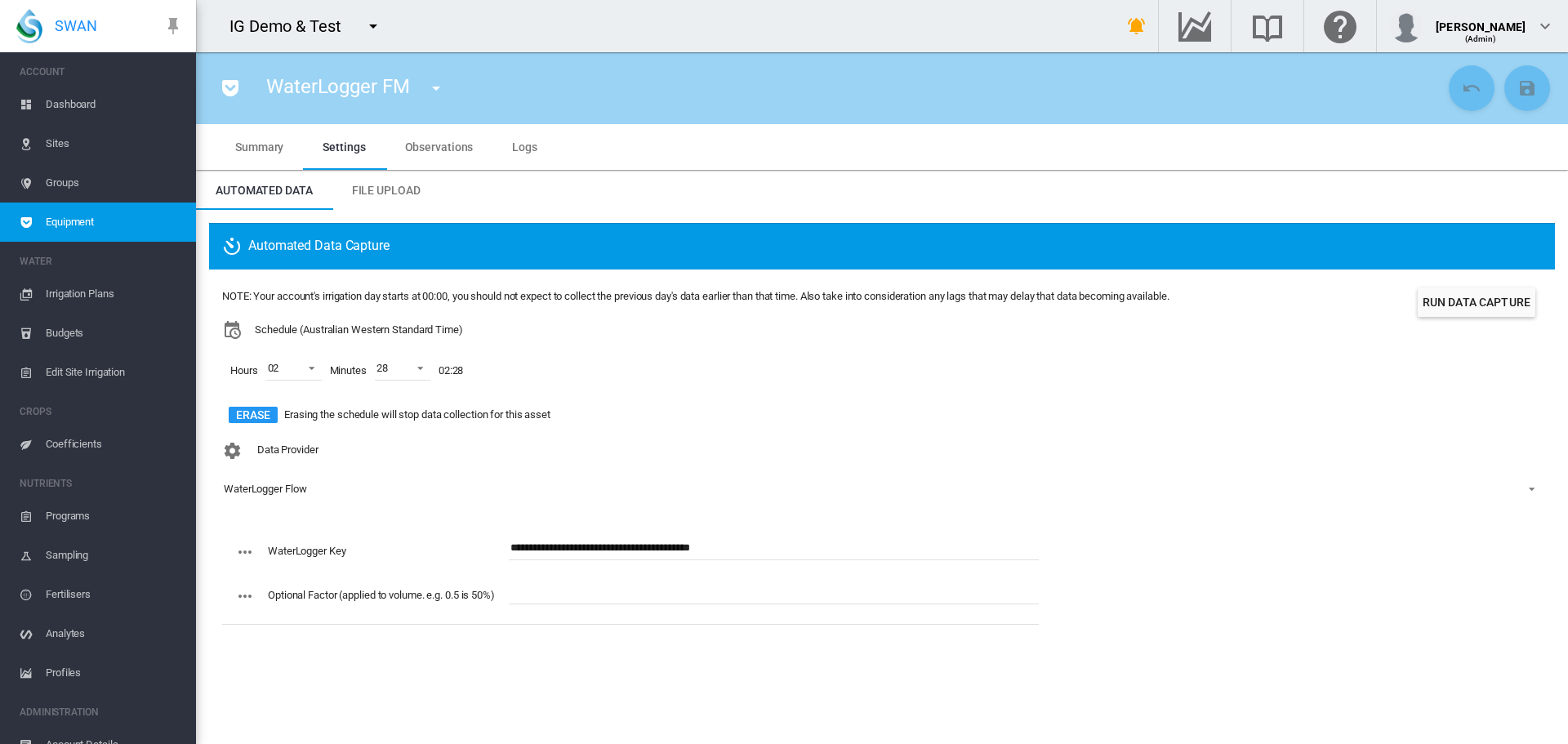
click at [439, 38] on div "IG Demo & Test" at bounding box center [643, 26] width 894 height 52
click at [372, 30] on md-icon "icon-menu-down" at bounding box center [374, 27] width 20 height 20
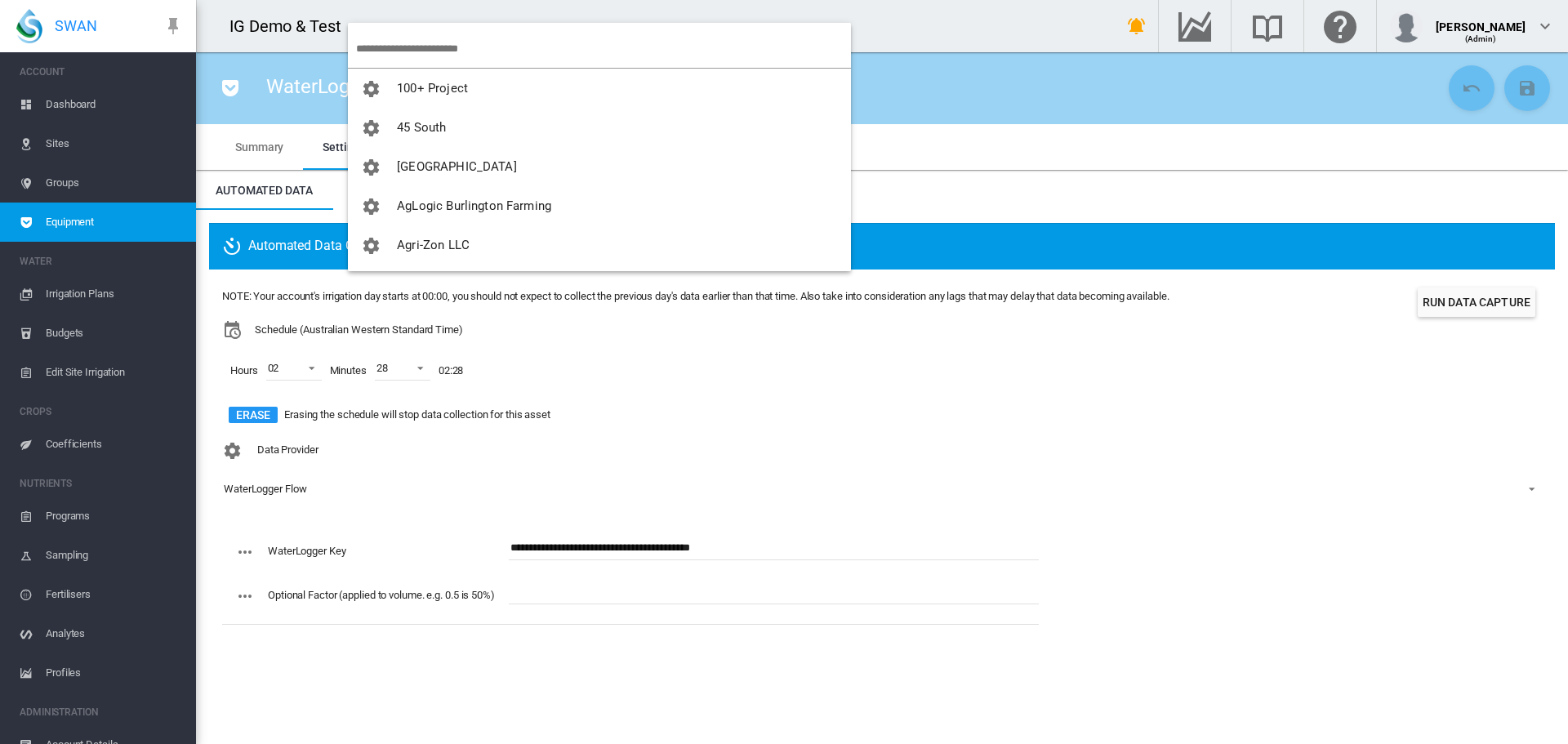
click at [420, 56] on input "search" at bounding box center [603, 48] width 495 height 39
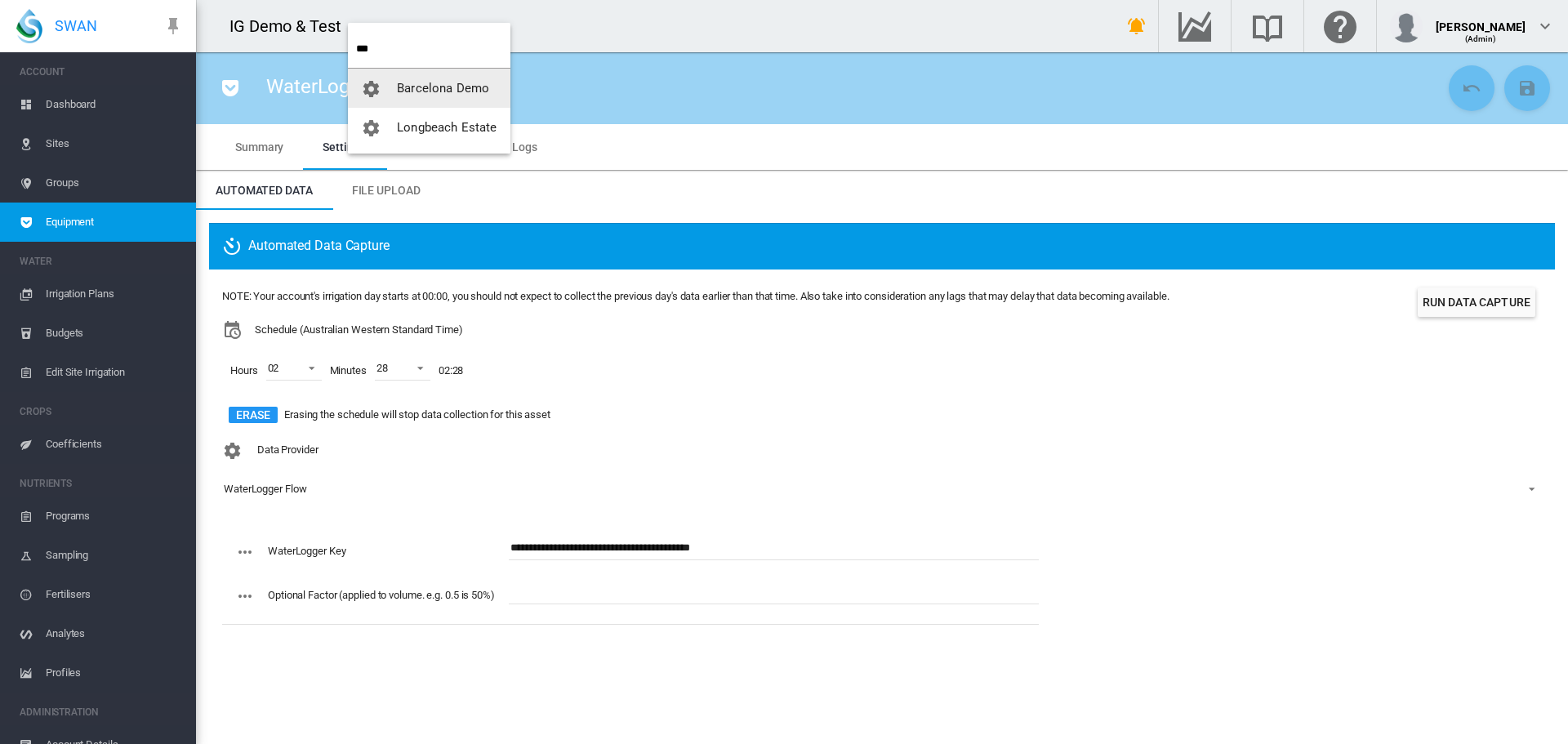
type input "***"
click at [348, 108] on button "Longbeach Estate" at bounding box center [429, 127] width 162 height 40
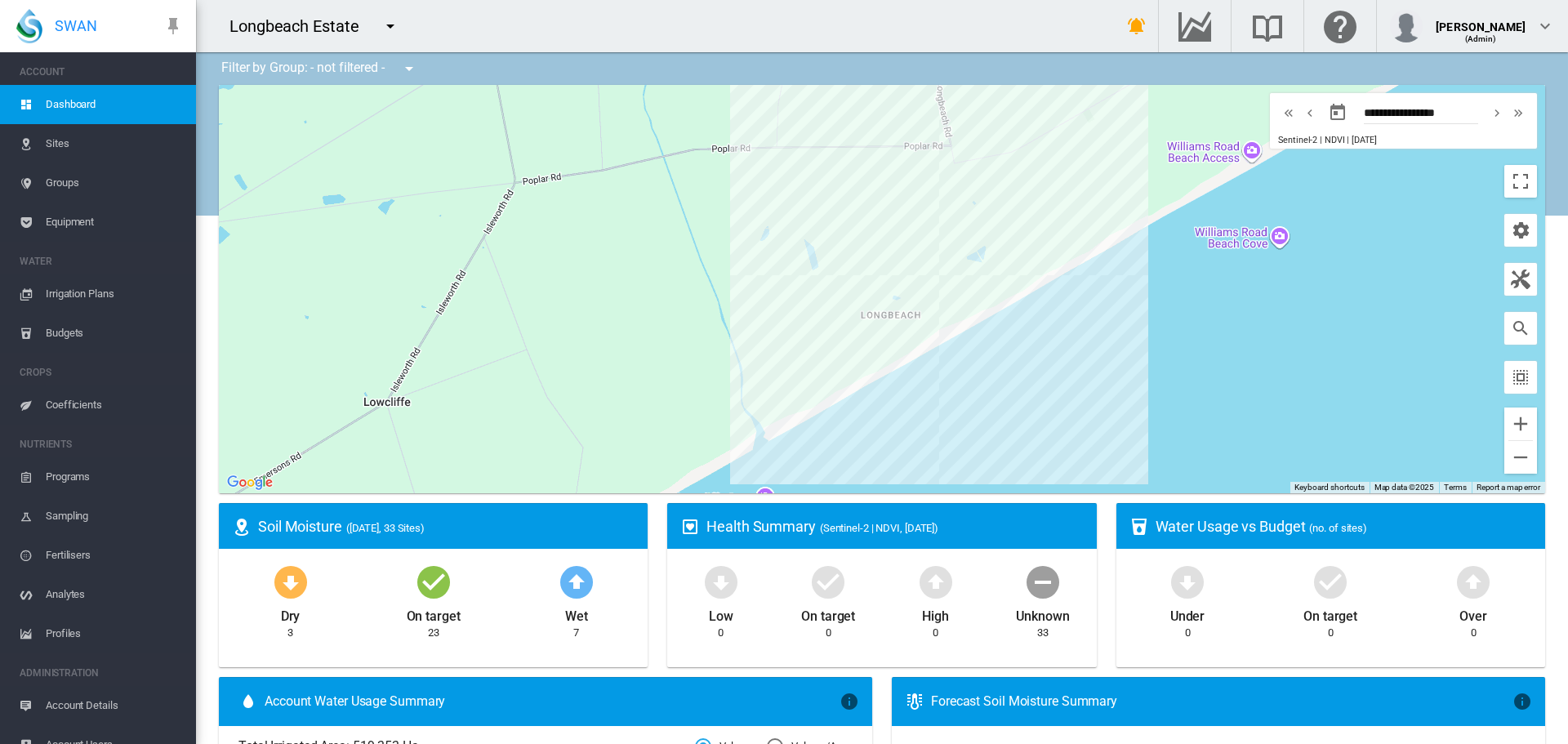
click at [59, 219] on span "Equipment" at bounding box center [114, 222] width 137 height 40
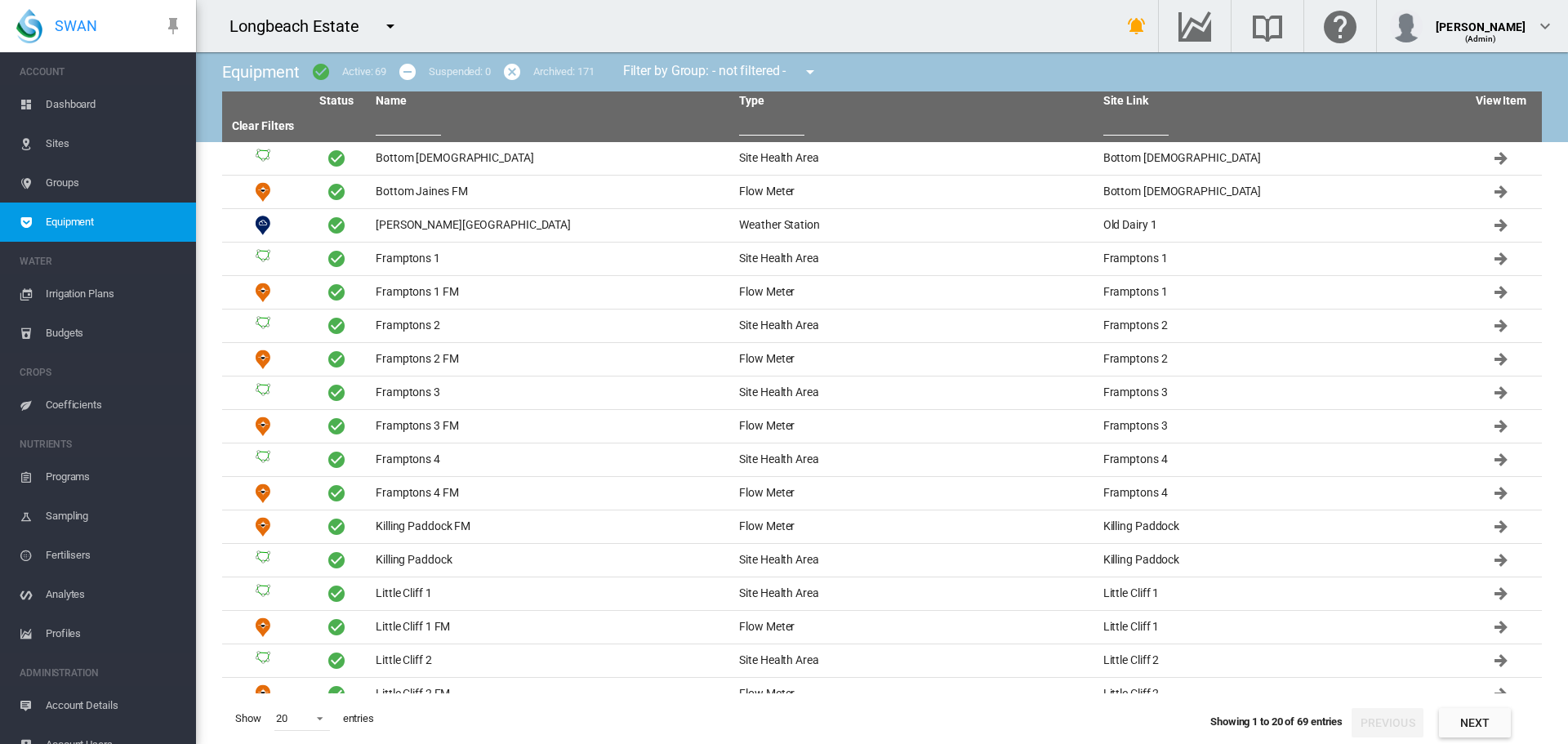
click at [396, 133] on input "text" at bounding box center [408, 123] width 65 height 25
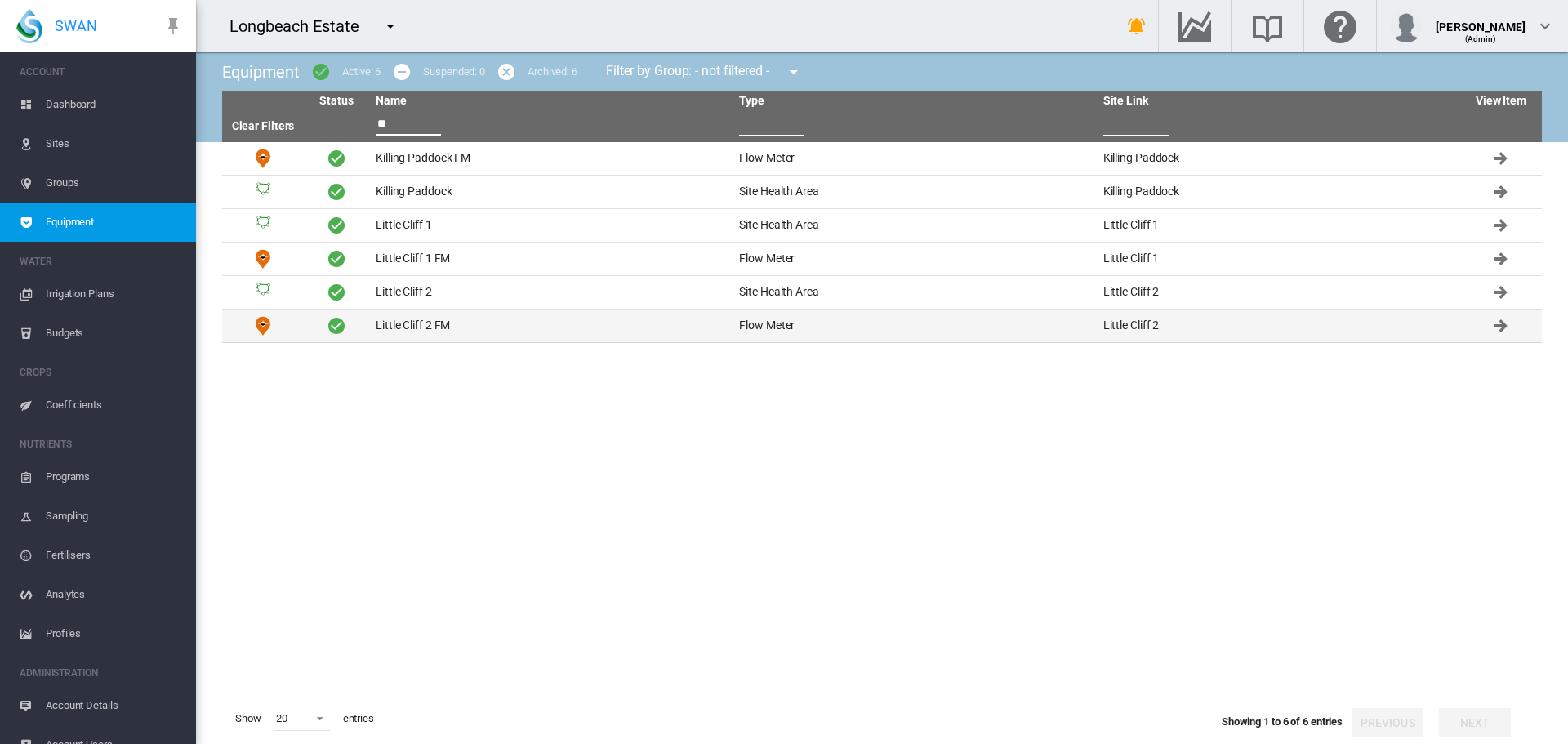
type input "**"
click at [406, 321] on td "Little Cliff 2 FM" at bounding box center [551, 325] width 364 height 33
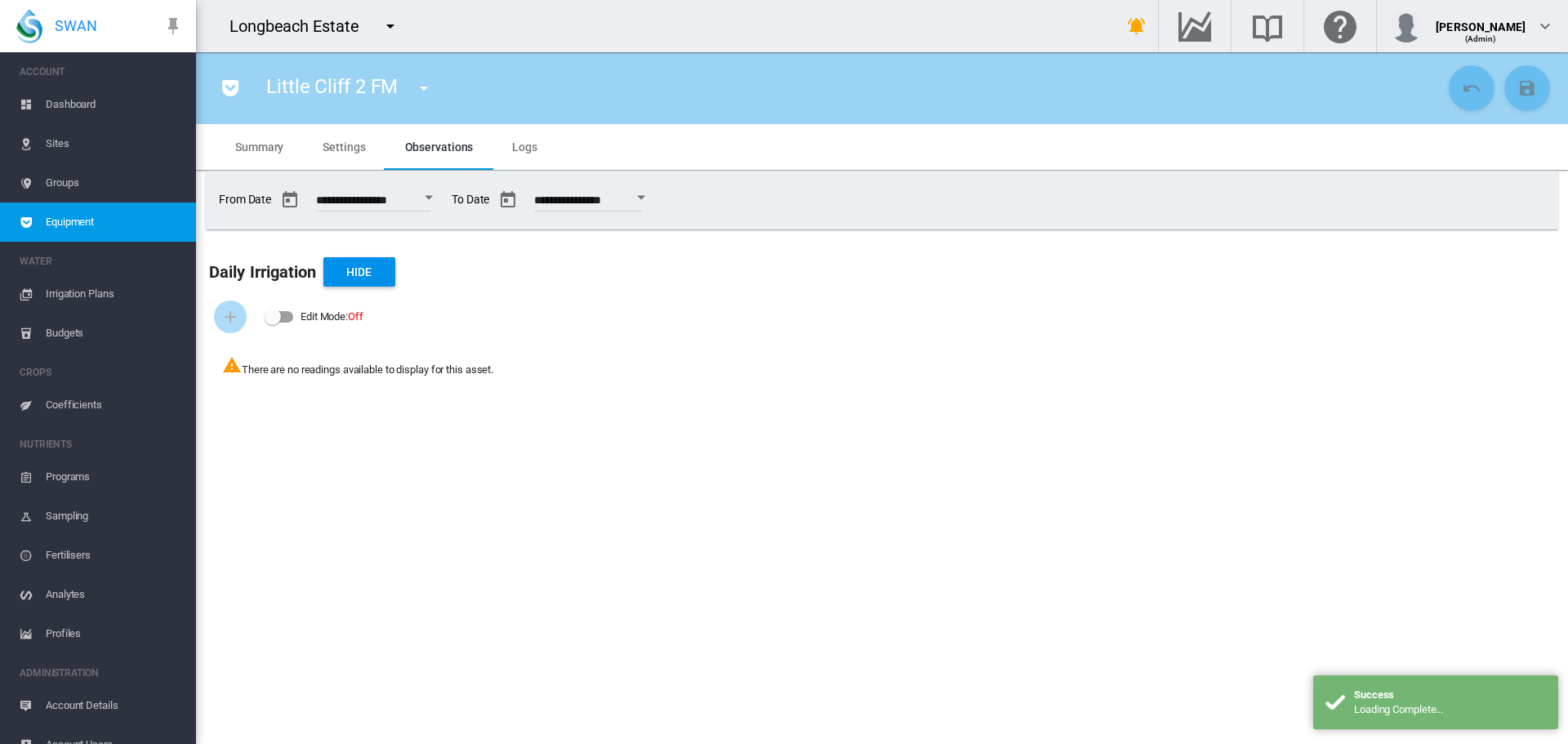
click at [334, 149] on span "Settings" at bounding box center [343, 146] width 43 height 13
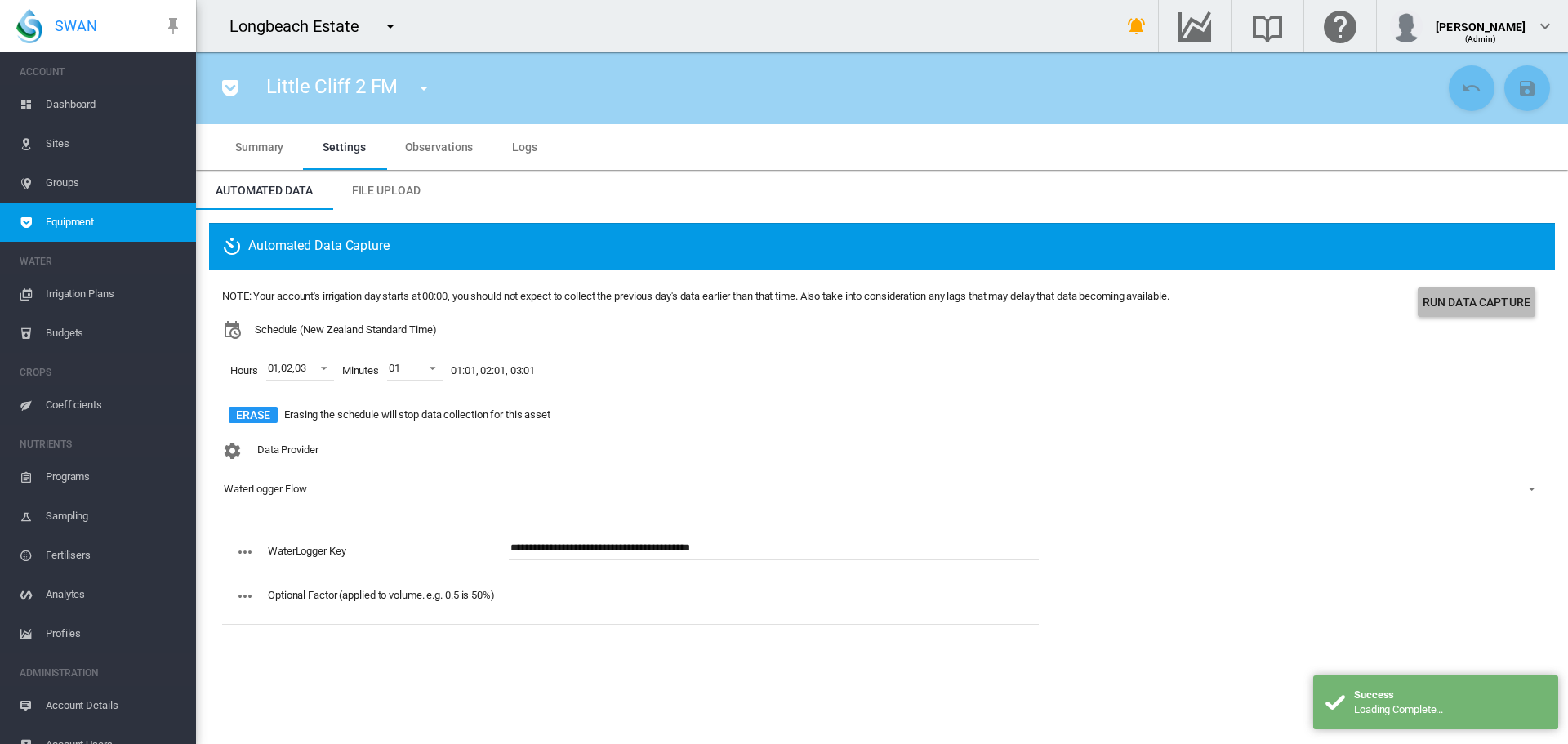
click at [1176, 300] on button "Run Data Capture" at bounding box center [1476, 302] width 118 height 30
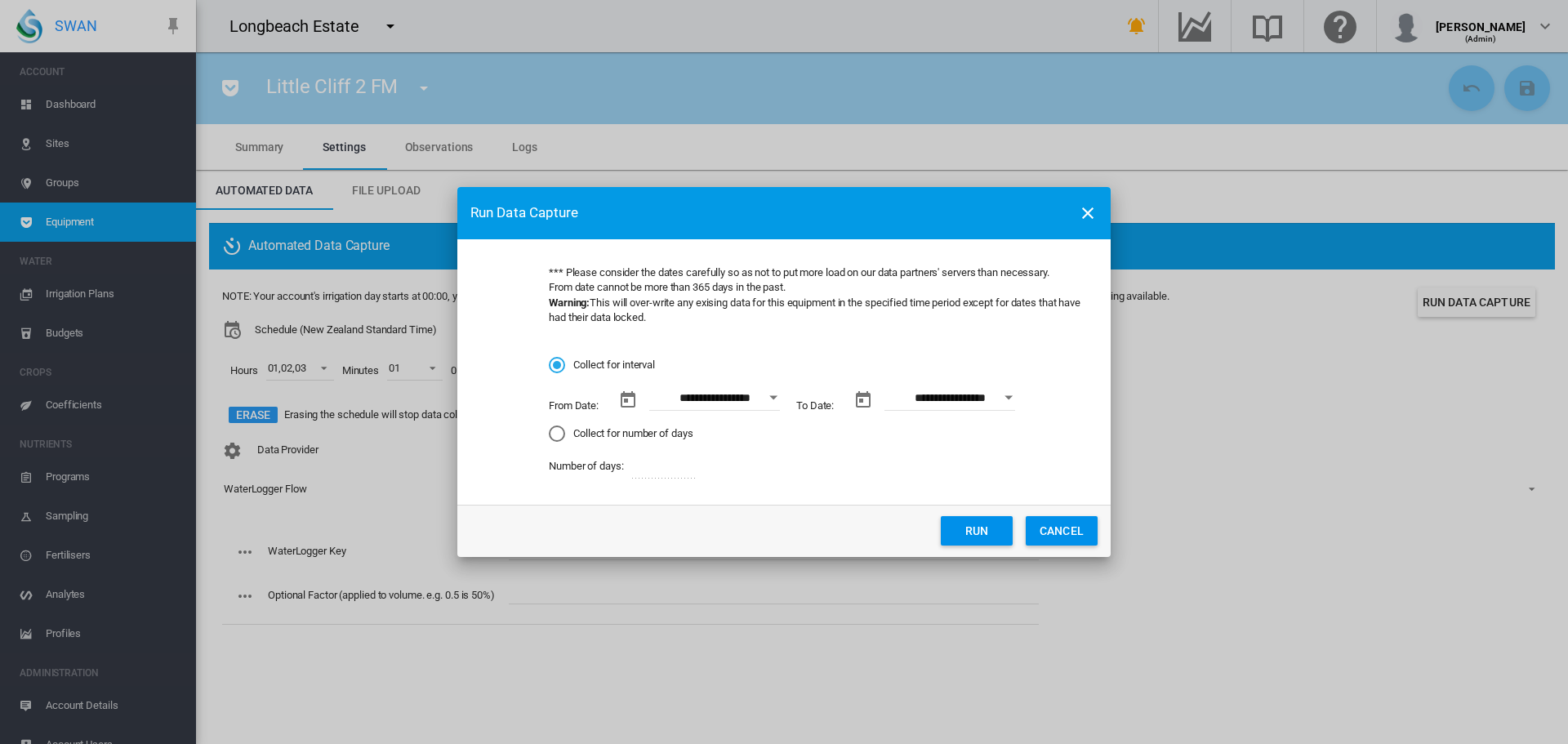
click at [767, 397] on button "Open calendar" at bounding box center [774, 397] width 30 height 30
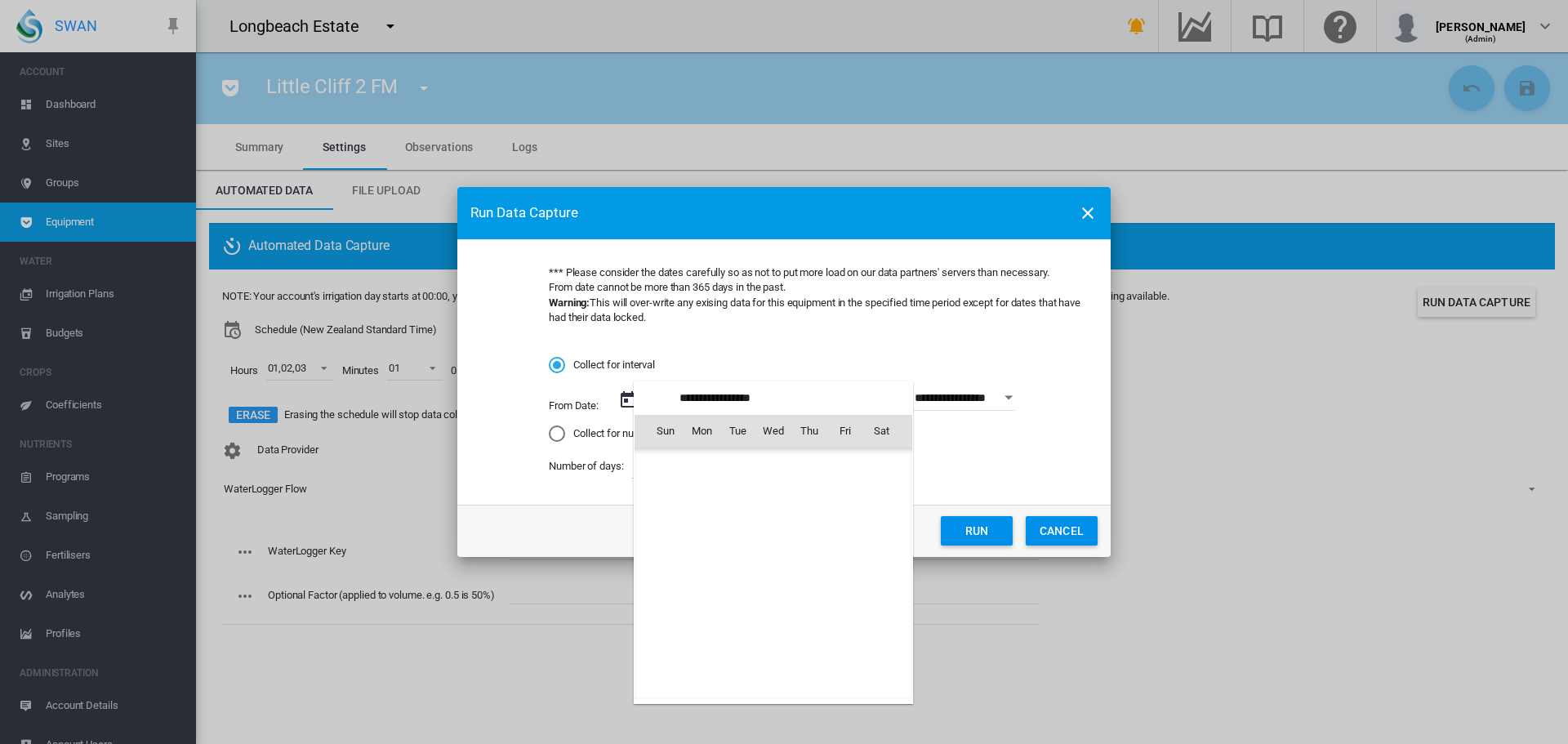
scroll to position [378122, 0]
click at [698, 488] on span "1" at bounding box center [701, 502] width 33 height 33
type input "**********"
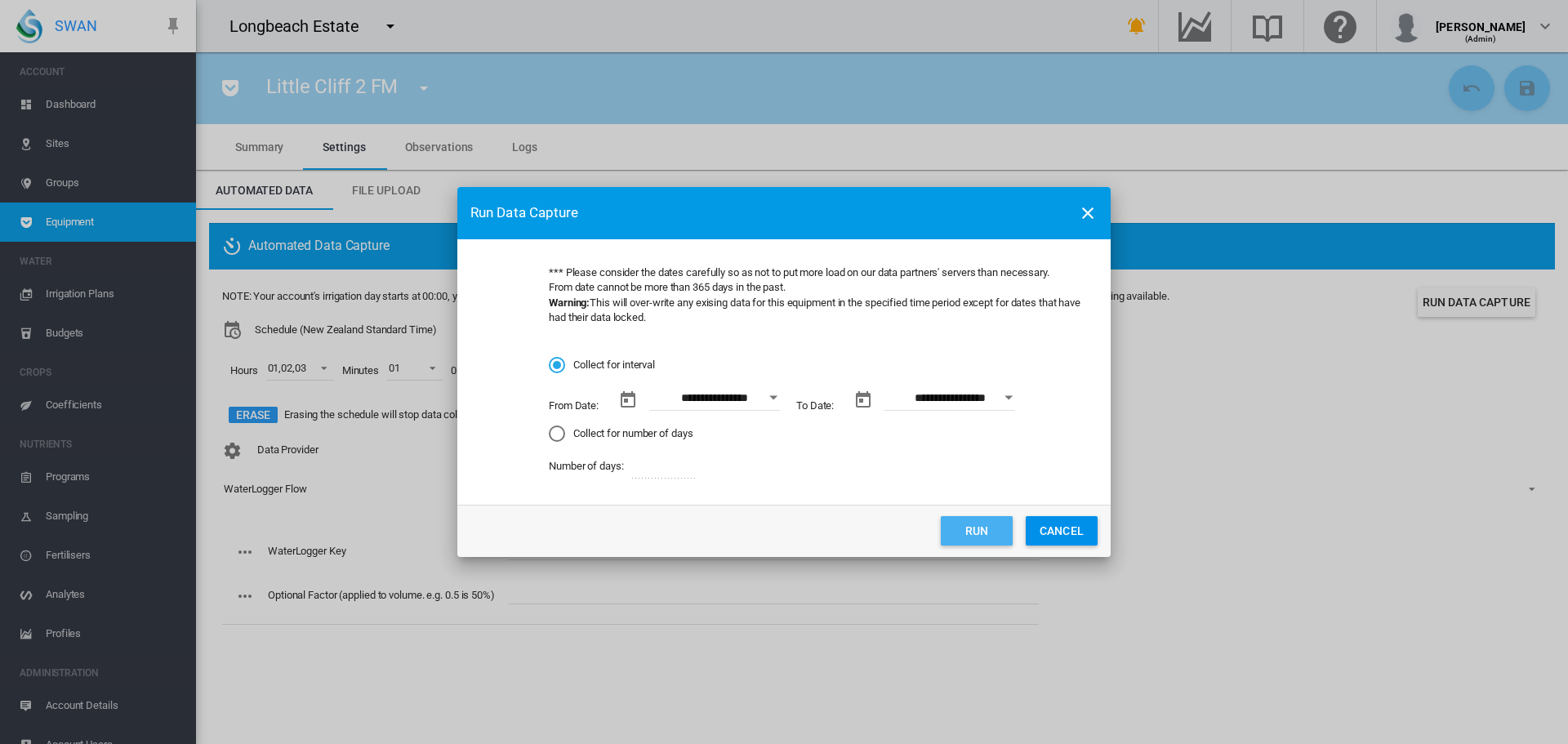
drag, startPoint x: 975, startPoint y: 534, endPoint x: 964, endPoint y: 534, distance: 11.0
click at [972, 534] on button "Run" at bounding box center [977, 531] width 72 height 30
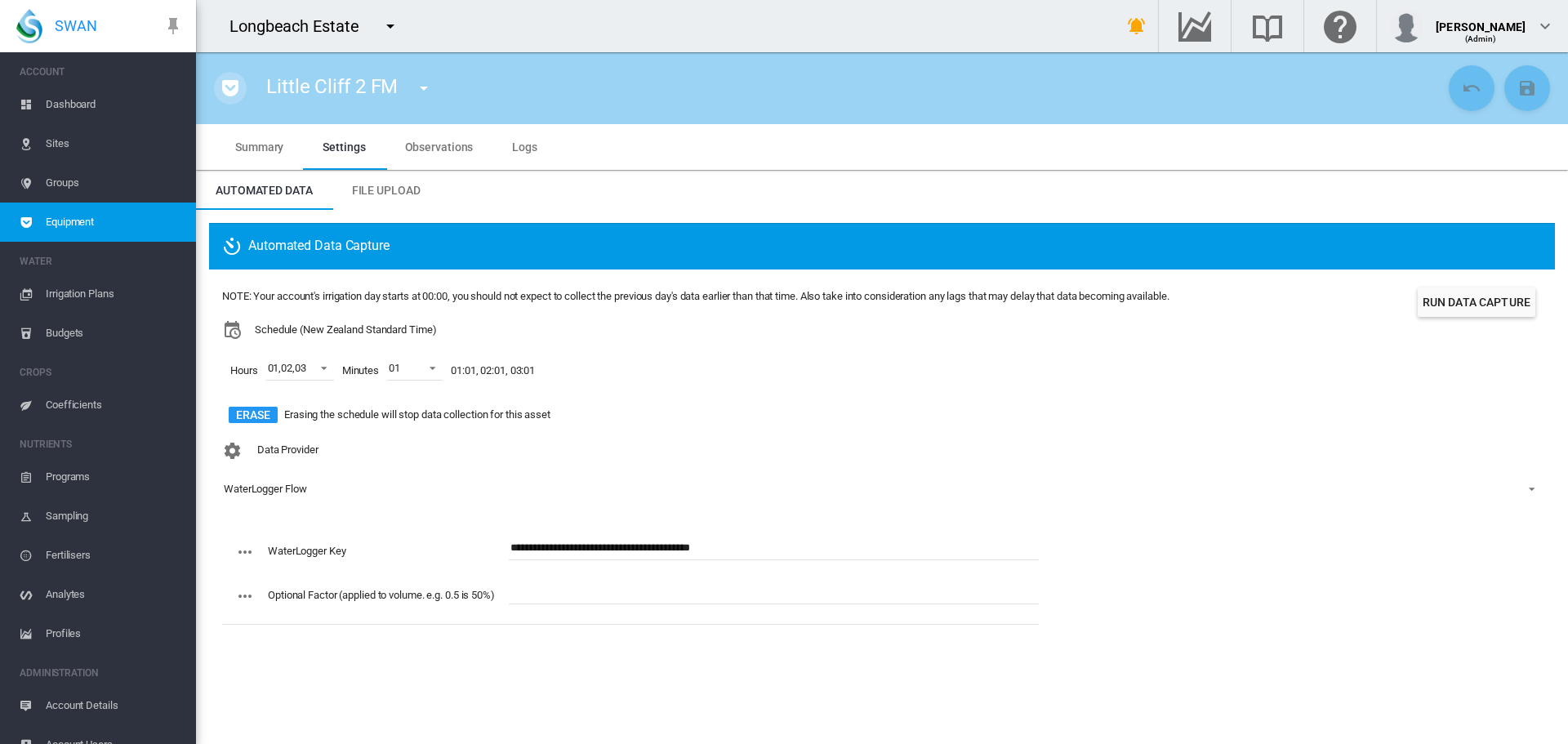
click at [230, 85] on md-icon "icon-pocket" at bounding box center [230, 88] width 20 height 20
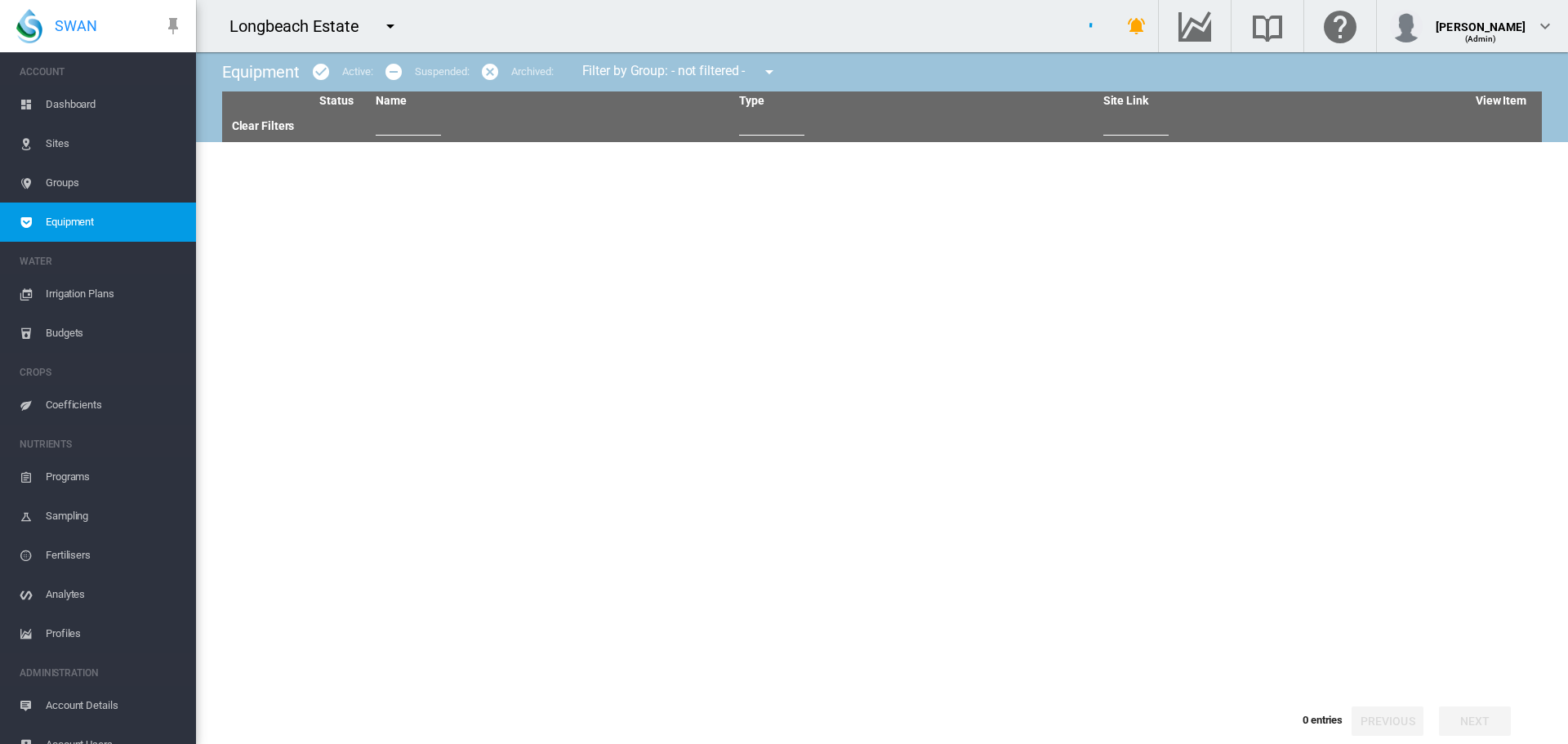
type input "**"
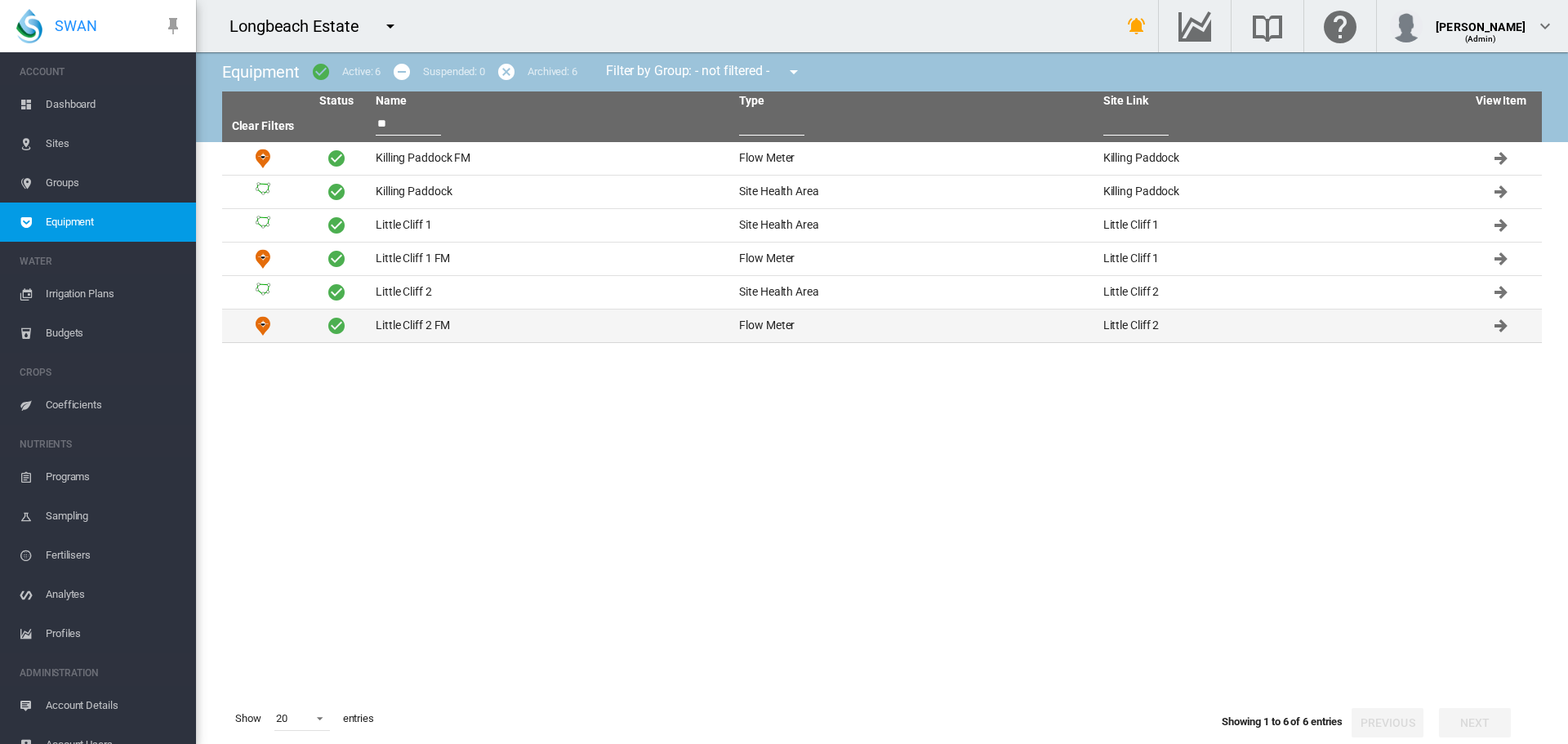
click at [406, 317] on td "Little Cliff 2 FM" at bounding box center [551, 325] width 364 height 33
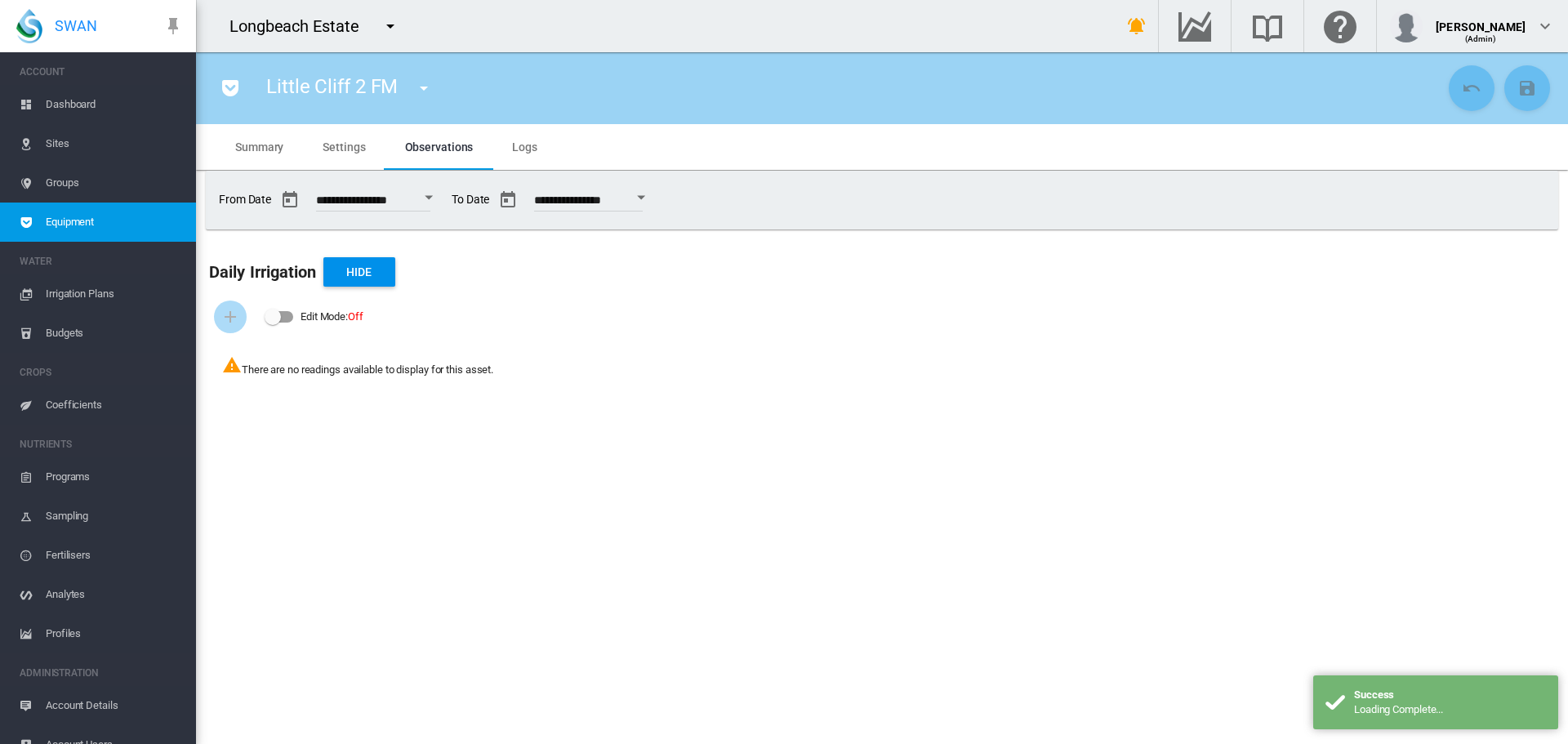
click at [529, 140] on span "Logs" at bounding box center [525, 146] width 26 height 13
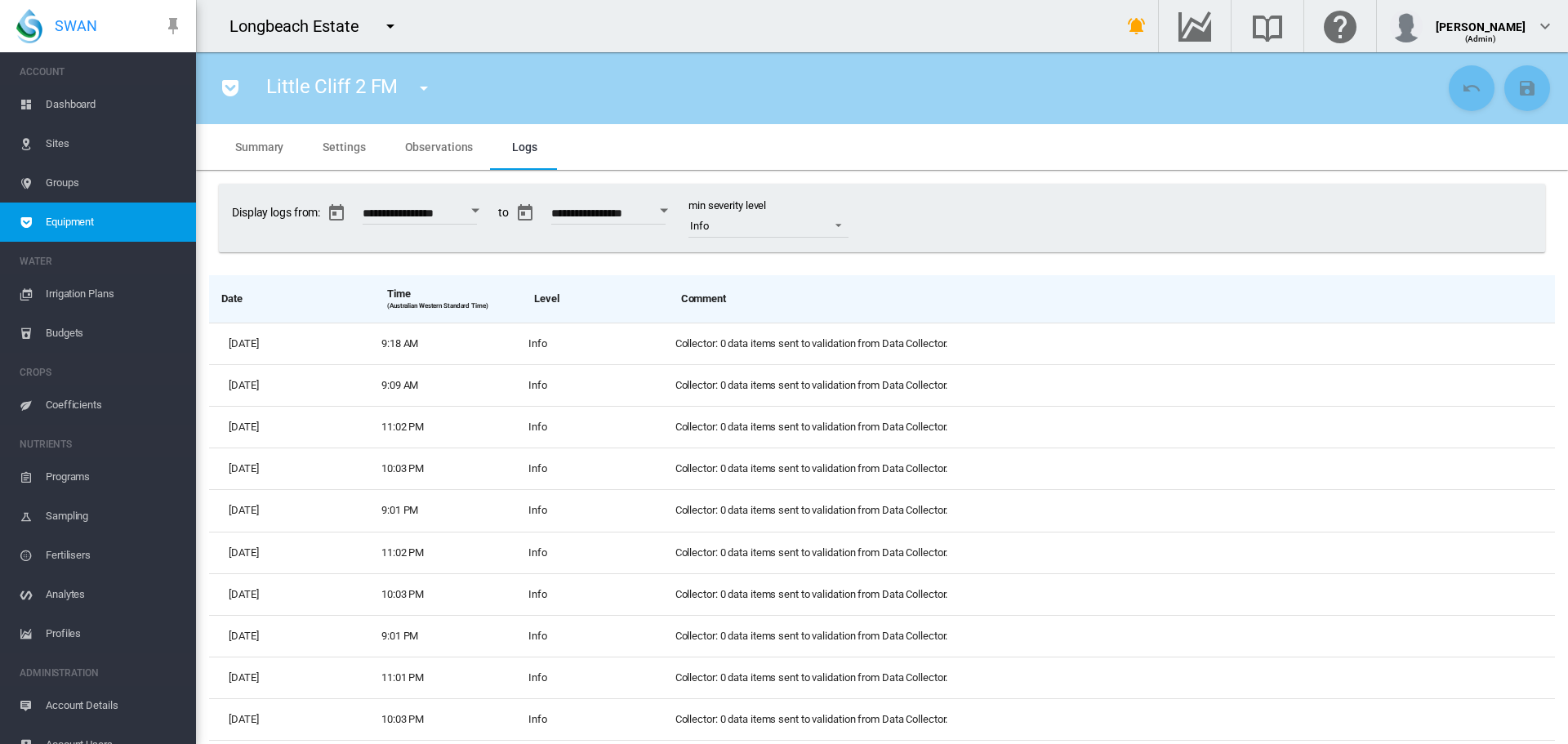
click at [232, 83] on md-icon "icon-pocket" at bounding box center [230, 88] width 20 height 20
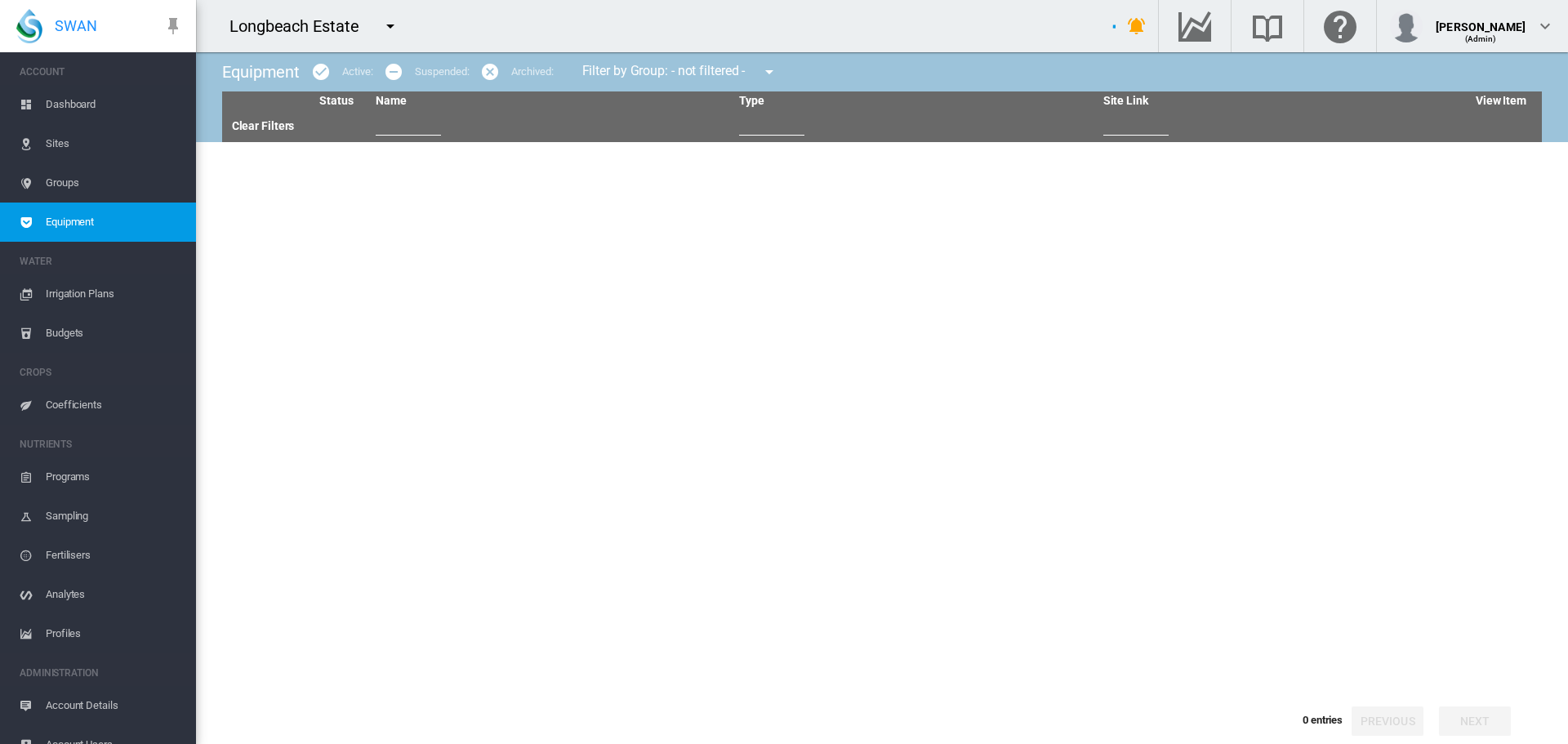
type input "**"
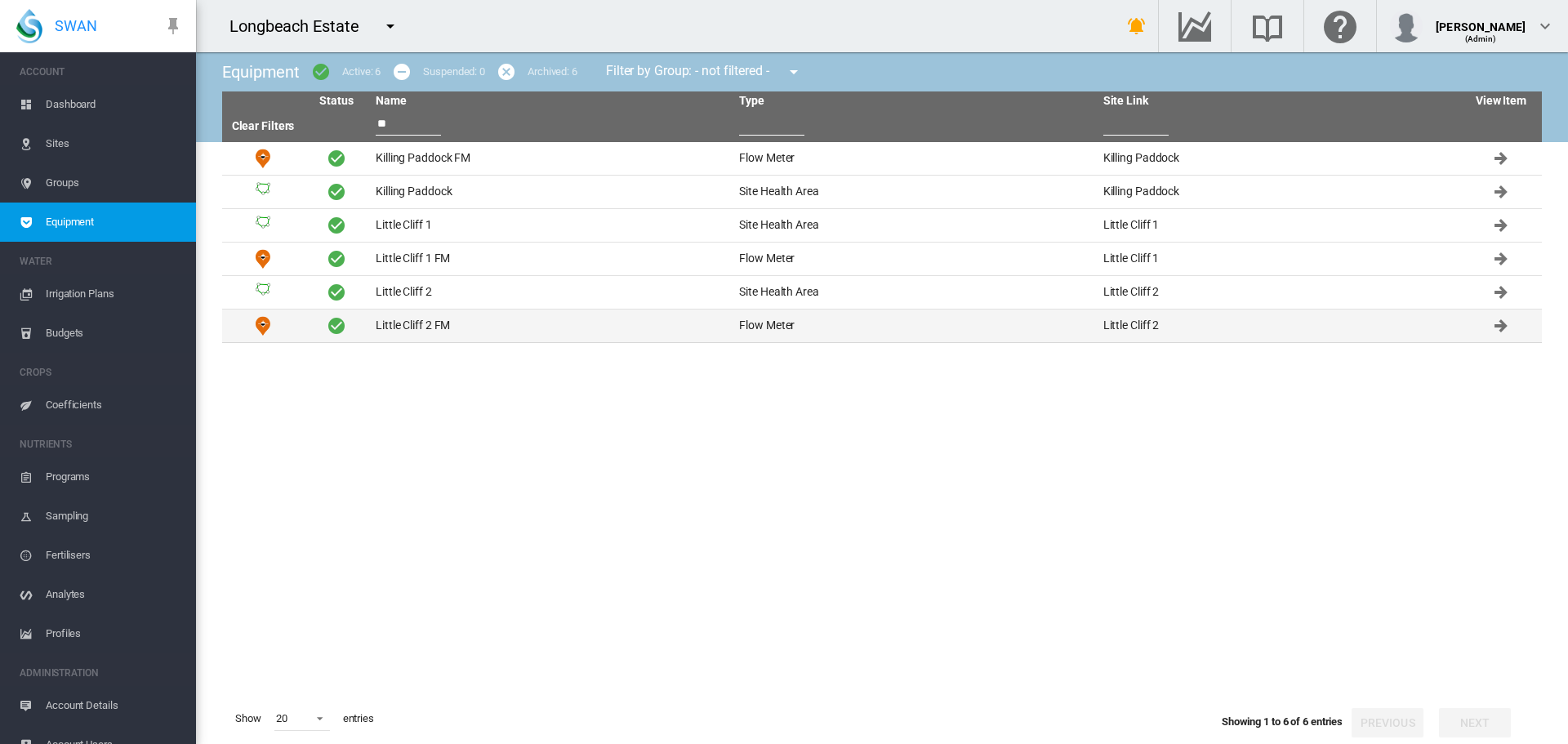
click at [400, 326] on td "Little Cliff 2 FM" at bounding box center [551, 325] width 364 height 33
